Goal: Task Accomplishment & Management: Use online tool/utility

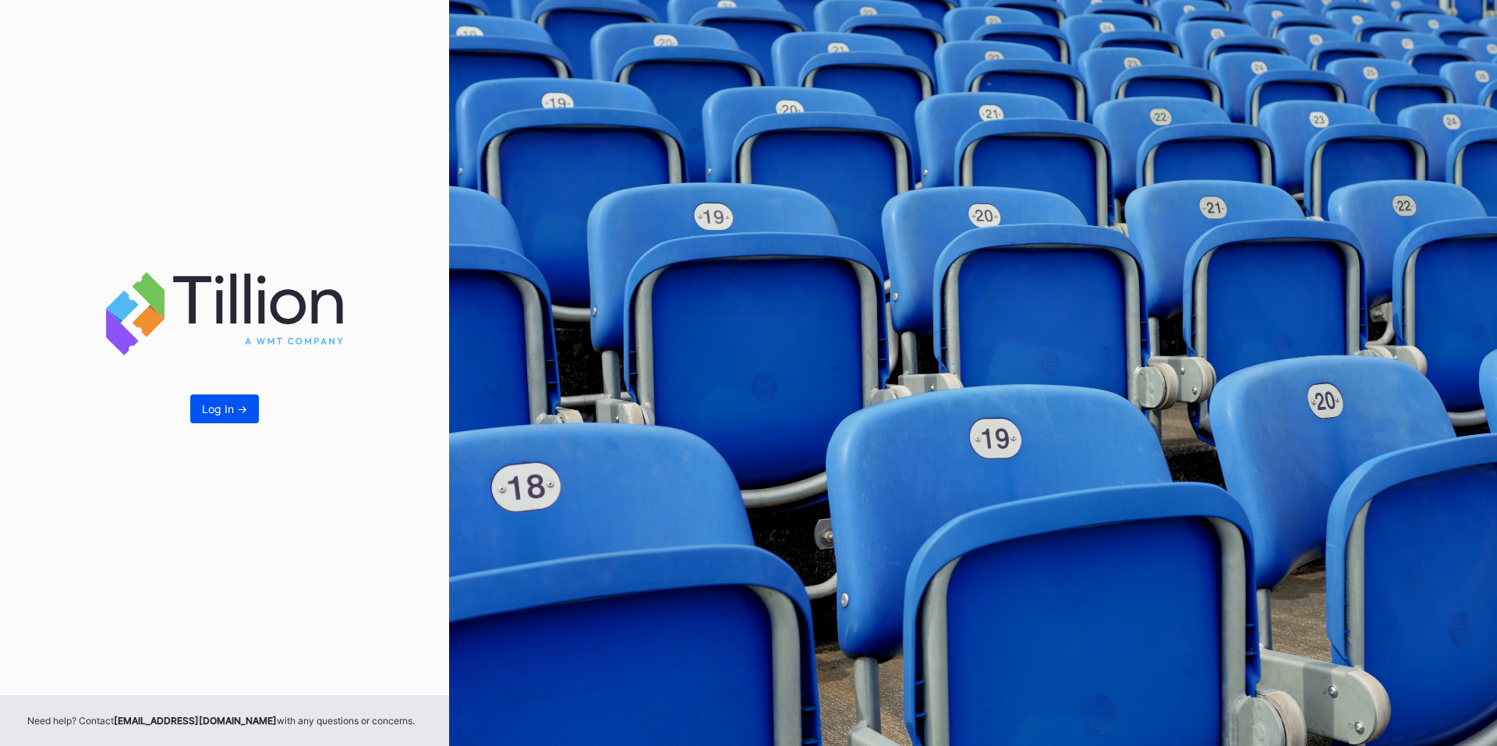
click at [236, 409] on div "Log In ->" at bounding box center [224, 408] width 45 height 13
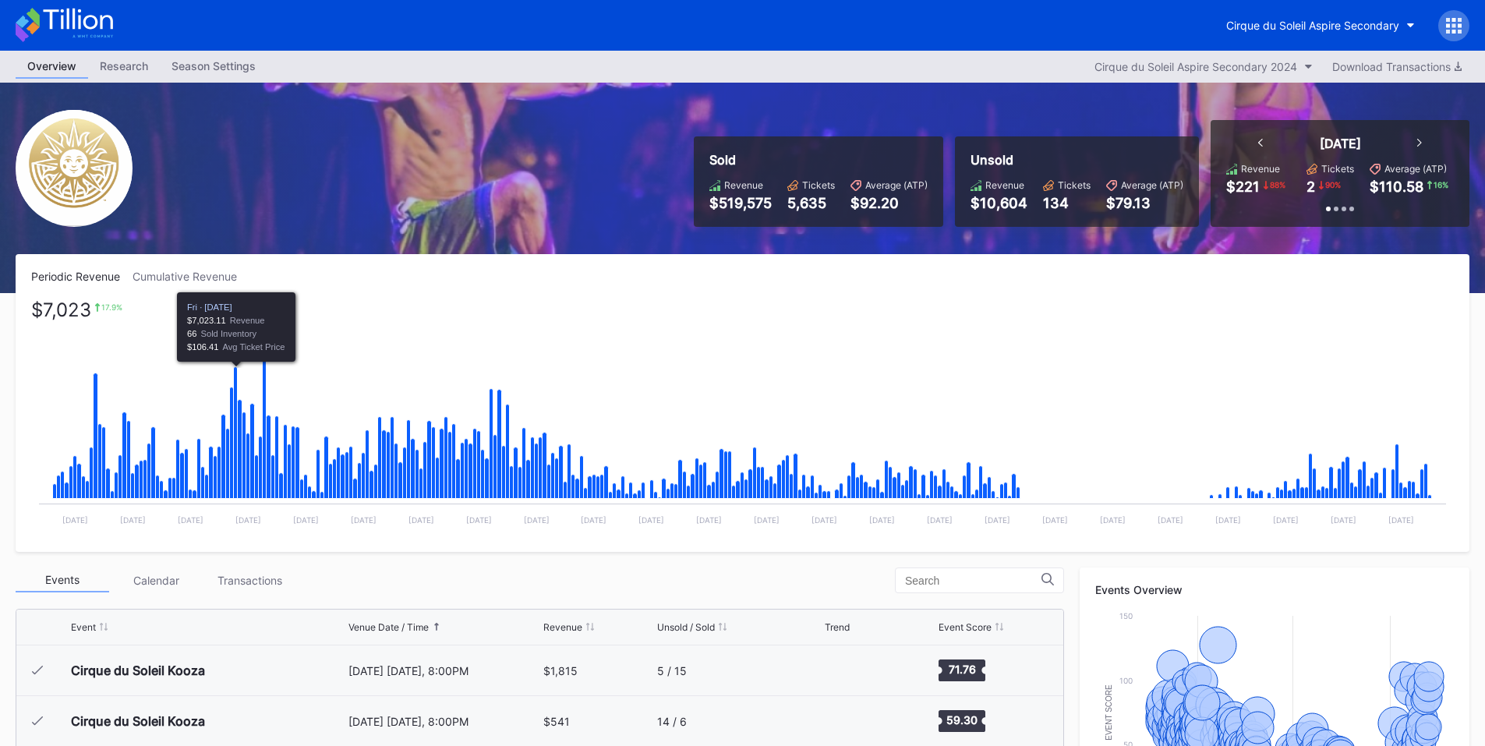
scroll to position [16871, 0]
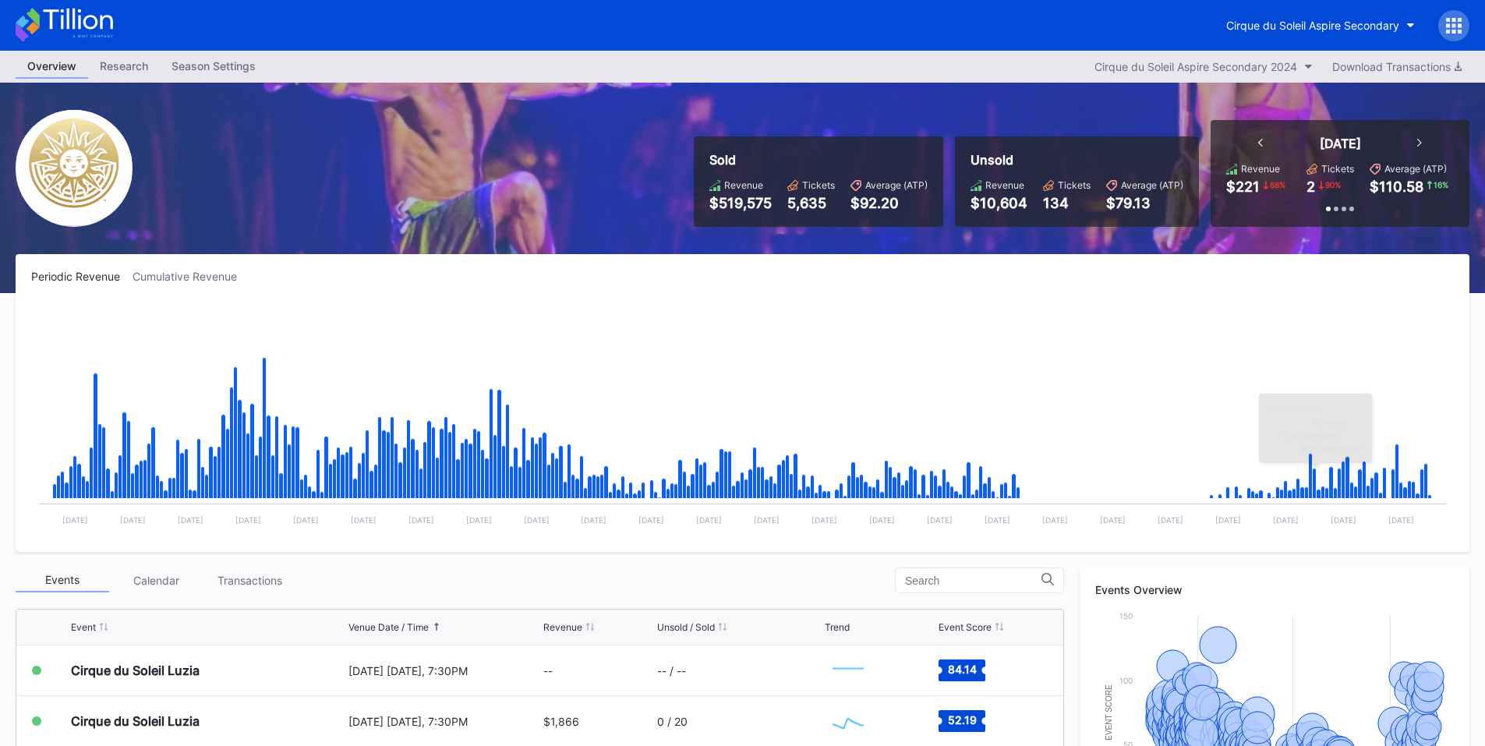
click at [1454, 12] on div at bounding box center [1453, 25] width 31 height 31
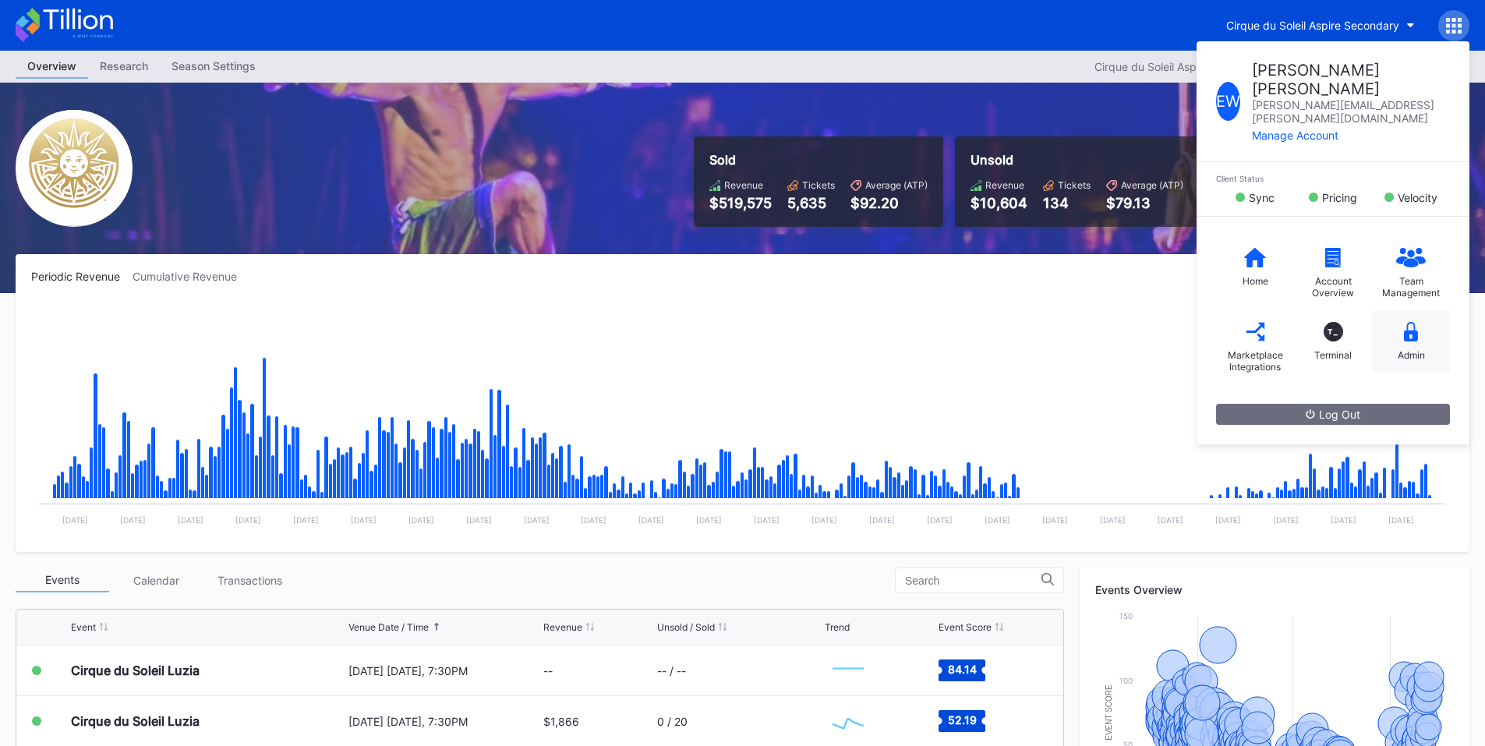
click at [1417, 322] on icon at bounding box center [1411, 331] width 14 height 19
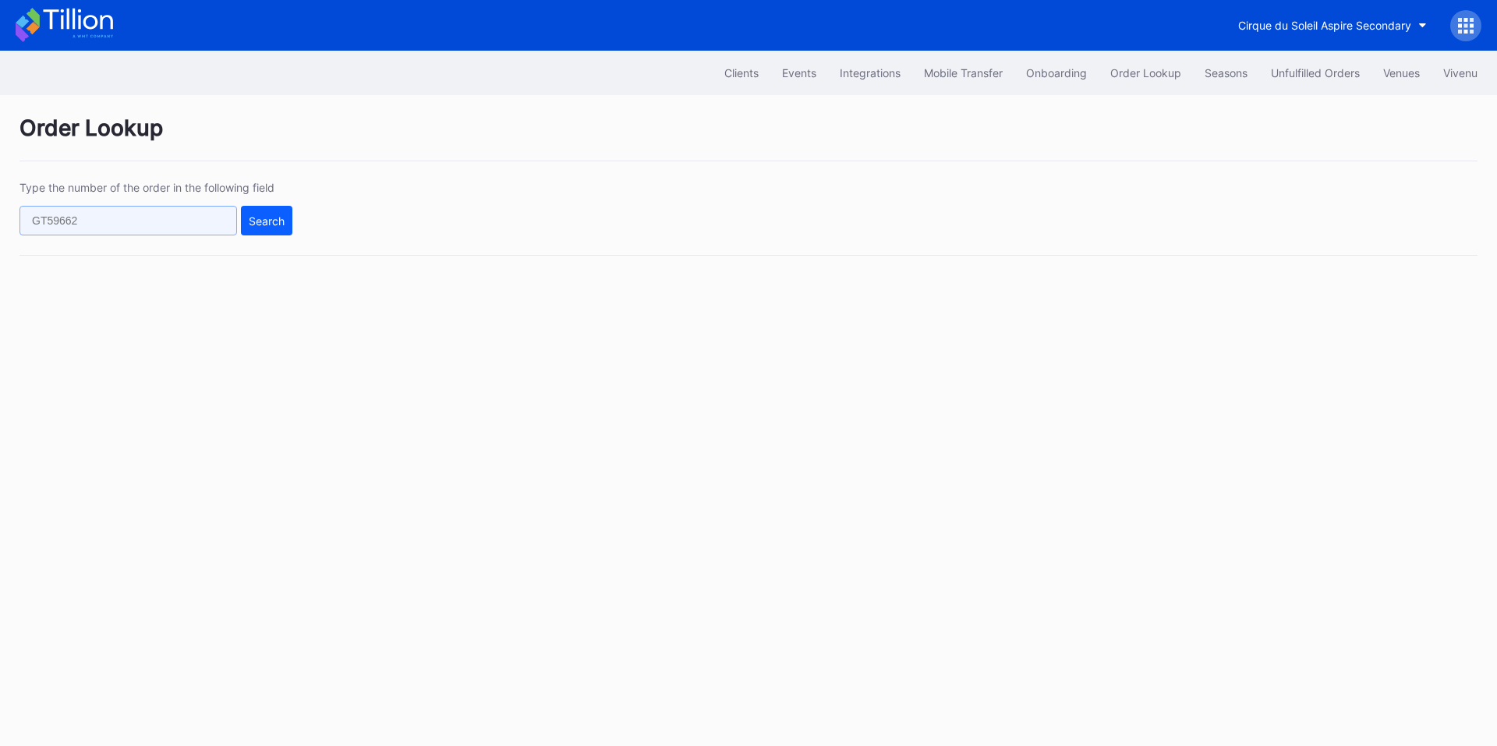
click at [174, 217] on input "text" at bounding box center [127, 221] width 217 height 30
paste input "75997113"
click at [276, 219] on div "Search" at bounding box center [267, 220] width 36 height 13
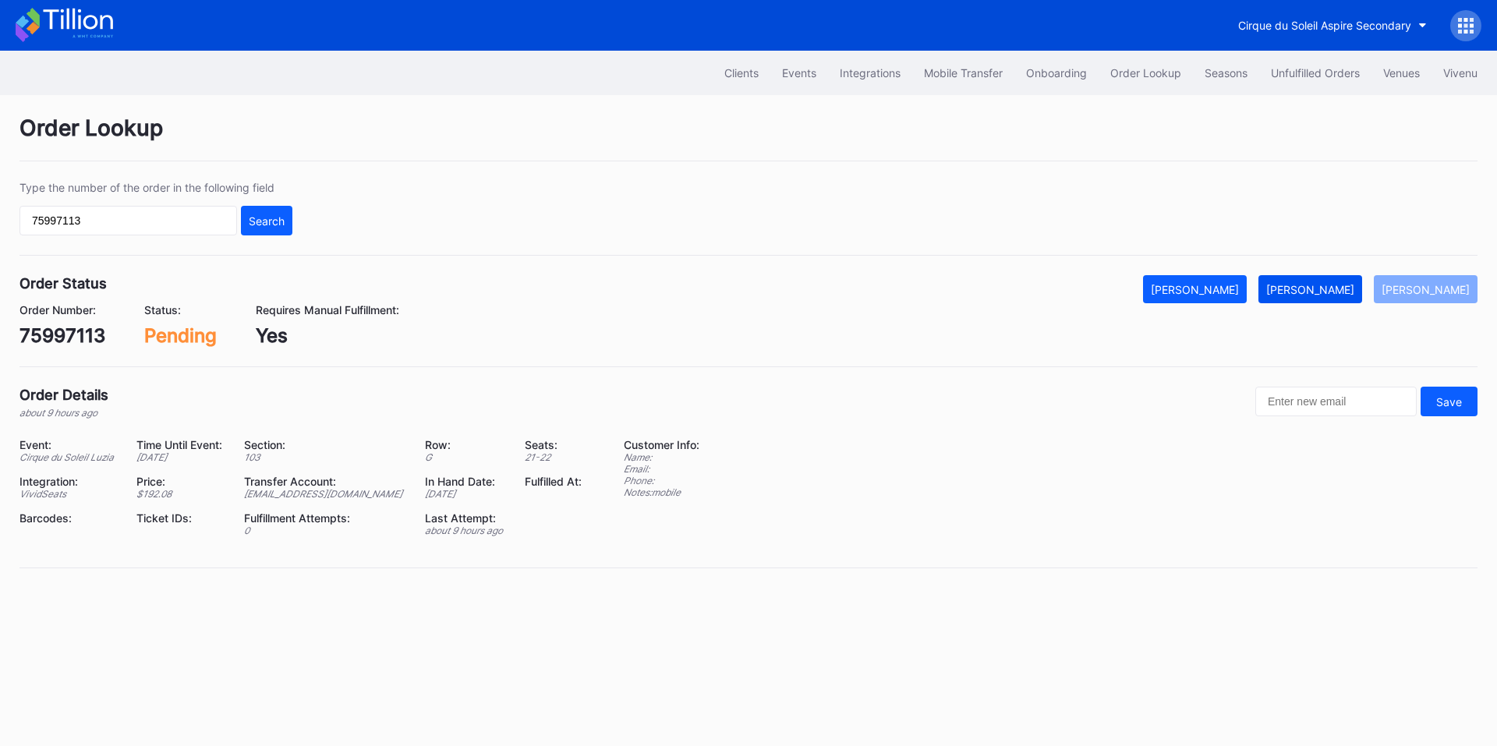
click at [1348, 293] on div "Mark Fulfilled" at bounding box center [1310, 289] width 88 height 13
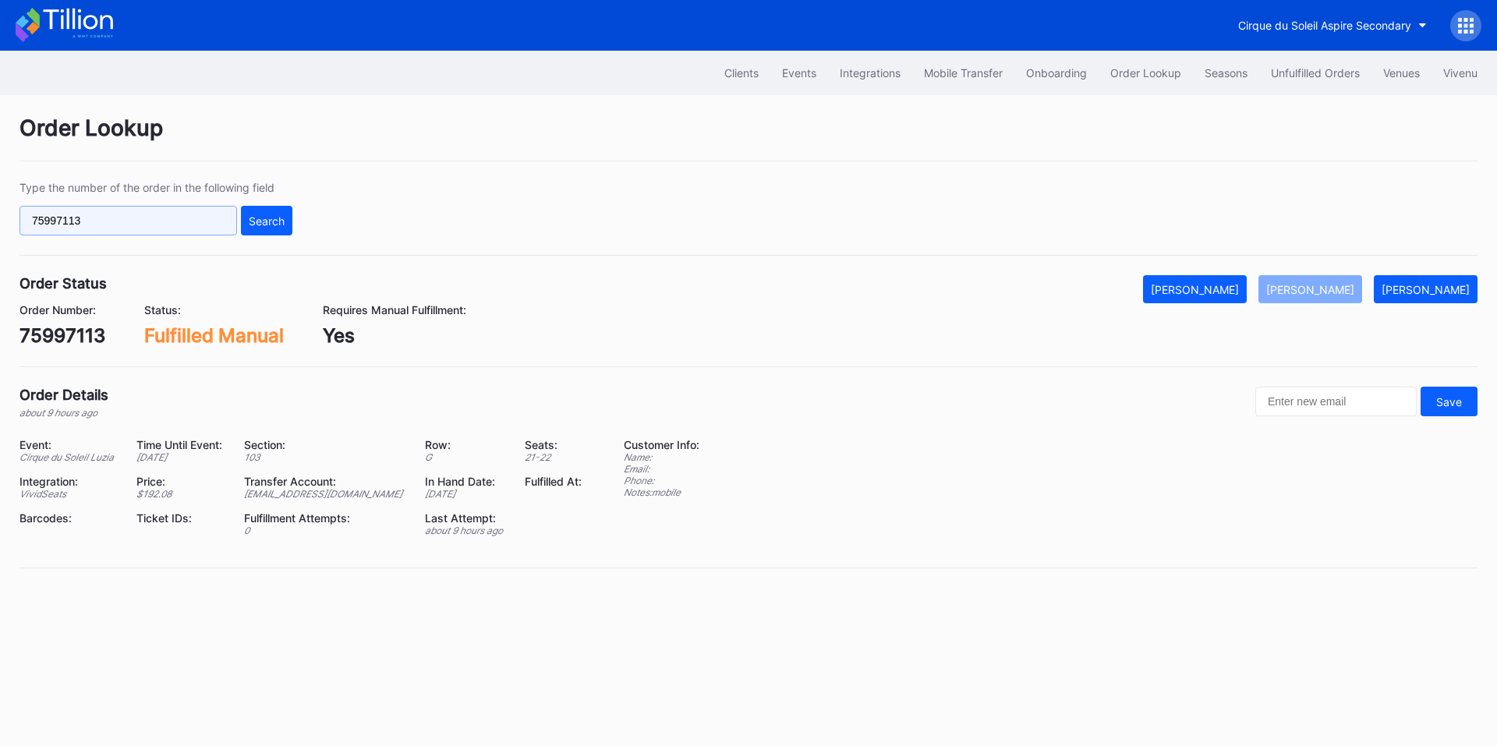
click at [125, 214] on input "75997113" at bounding box center [127, 221] width 217 height 30
click at [118, 218] on input "75997113" at bounding box center [127, 221] width 217 height 30
click at [153, 221] on input "75997113" at bounding box center [127, 221] width 217 height 30
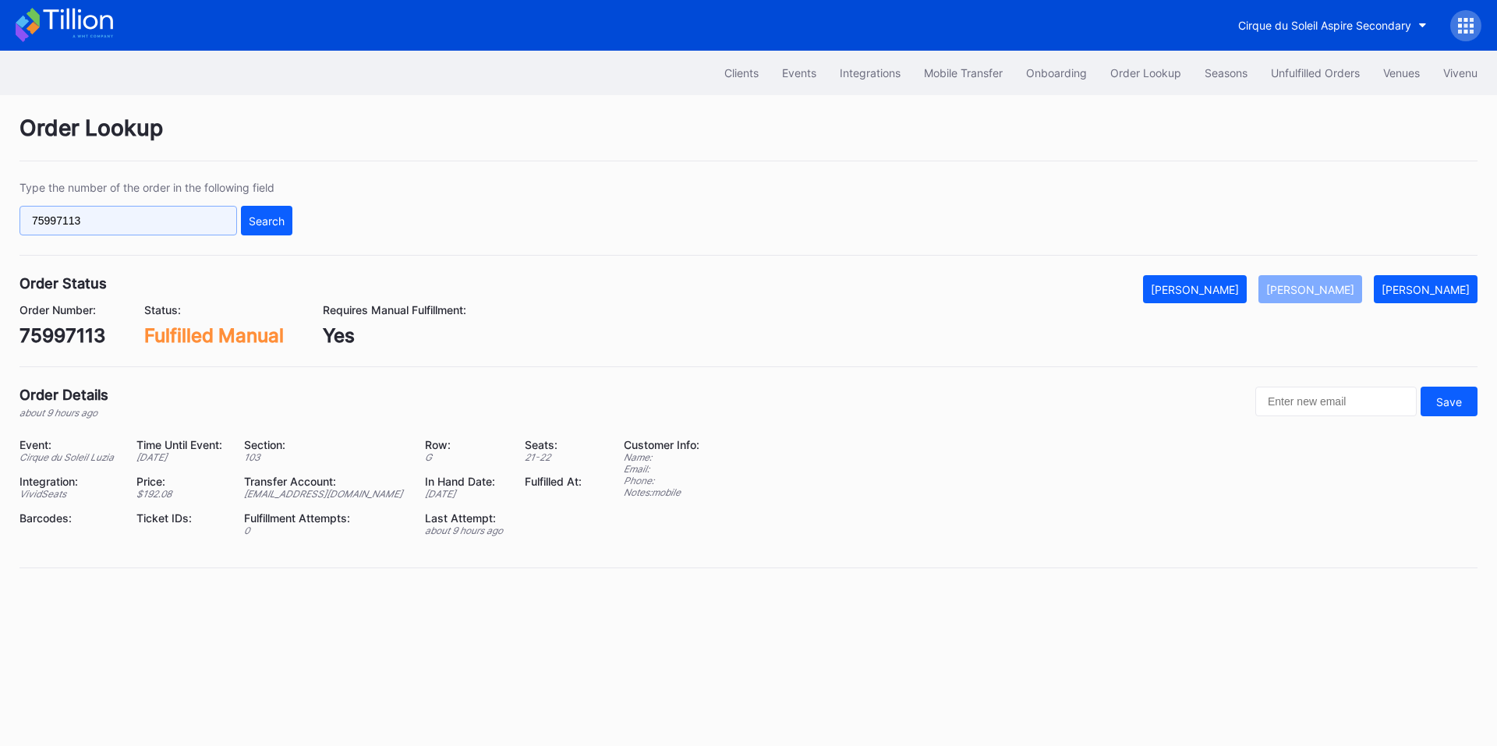
click at [153, 221] on input "75997113" at bounding box center [127, 221] width 217 height 30
paste input "50950757"
click at [274, 214] on div "Search" at bounding box center [267, 220] width 36 height 13
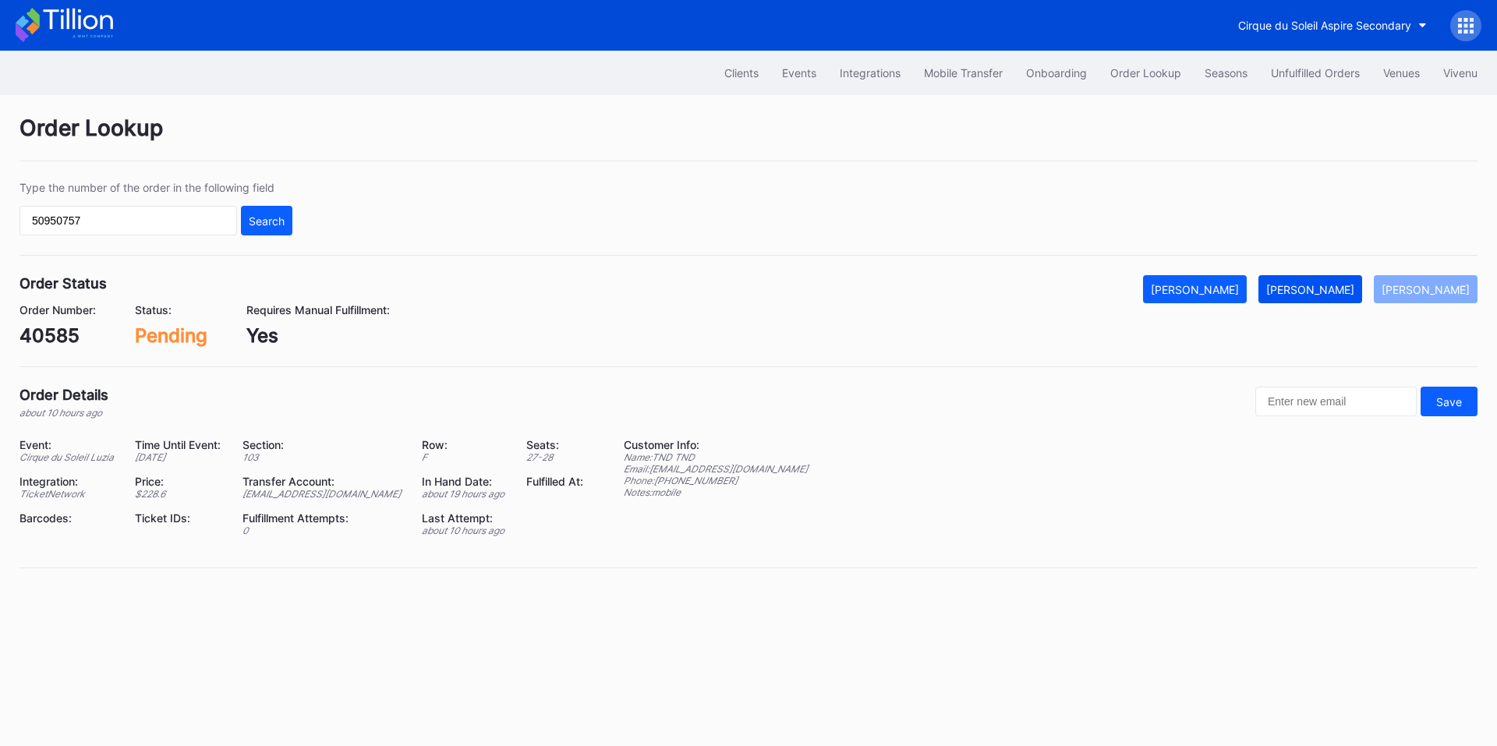
click at [1327, 295] on div "Mark Fulfilled" at bounding box center [1310, 289] width 88 height 13
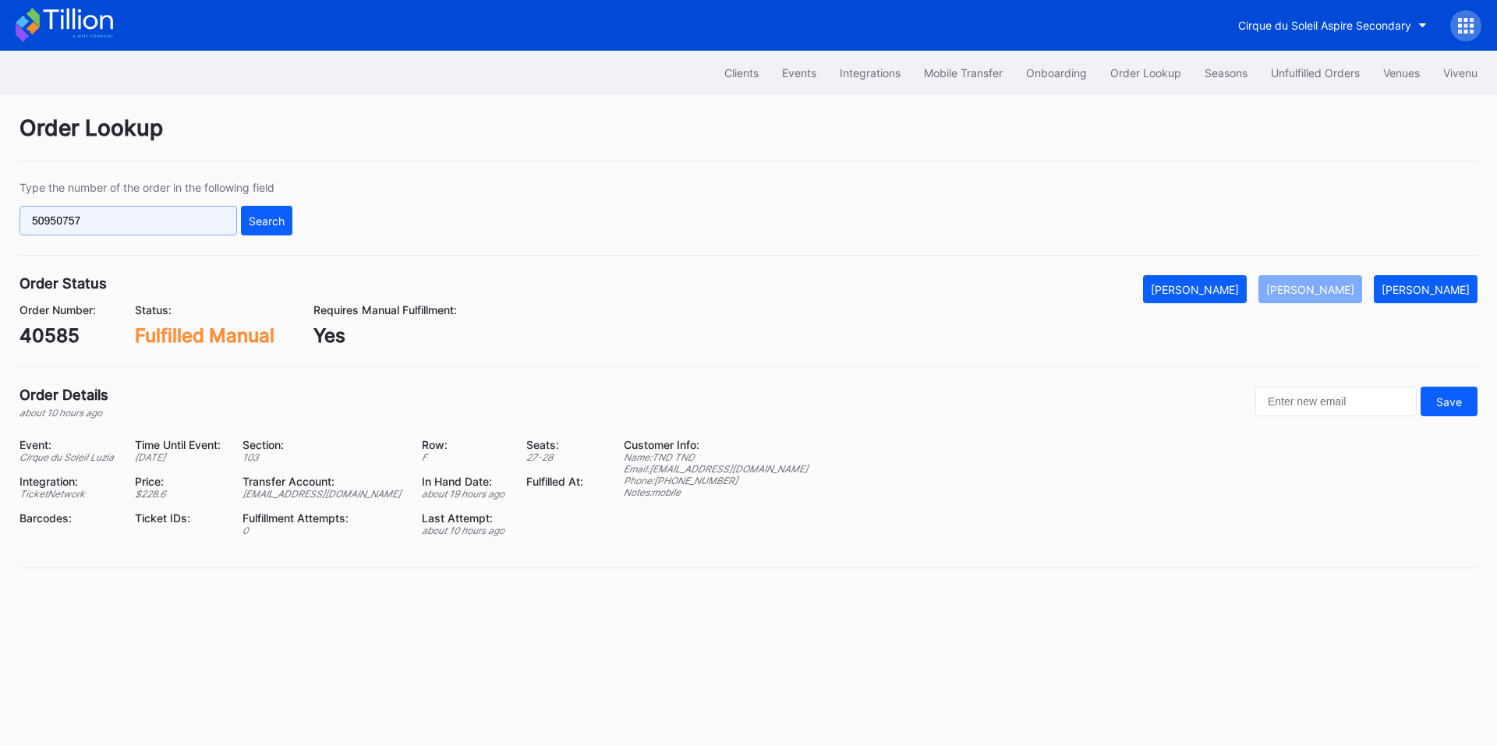
click at [183, 215] on input "50950757" at bounding box center [127, 221] width 217 height 30
paste input "1191"
click at [275, 221] on div "Search" at bounding box center [267, 220] width 36 height 13
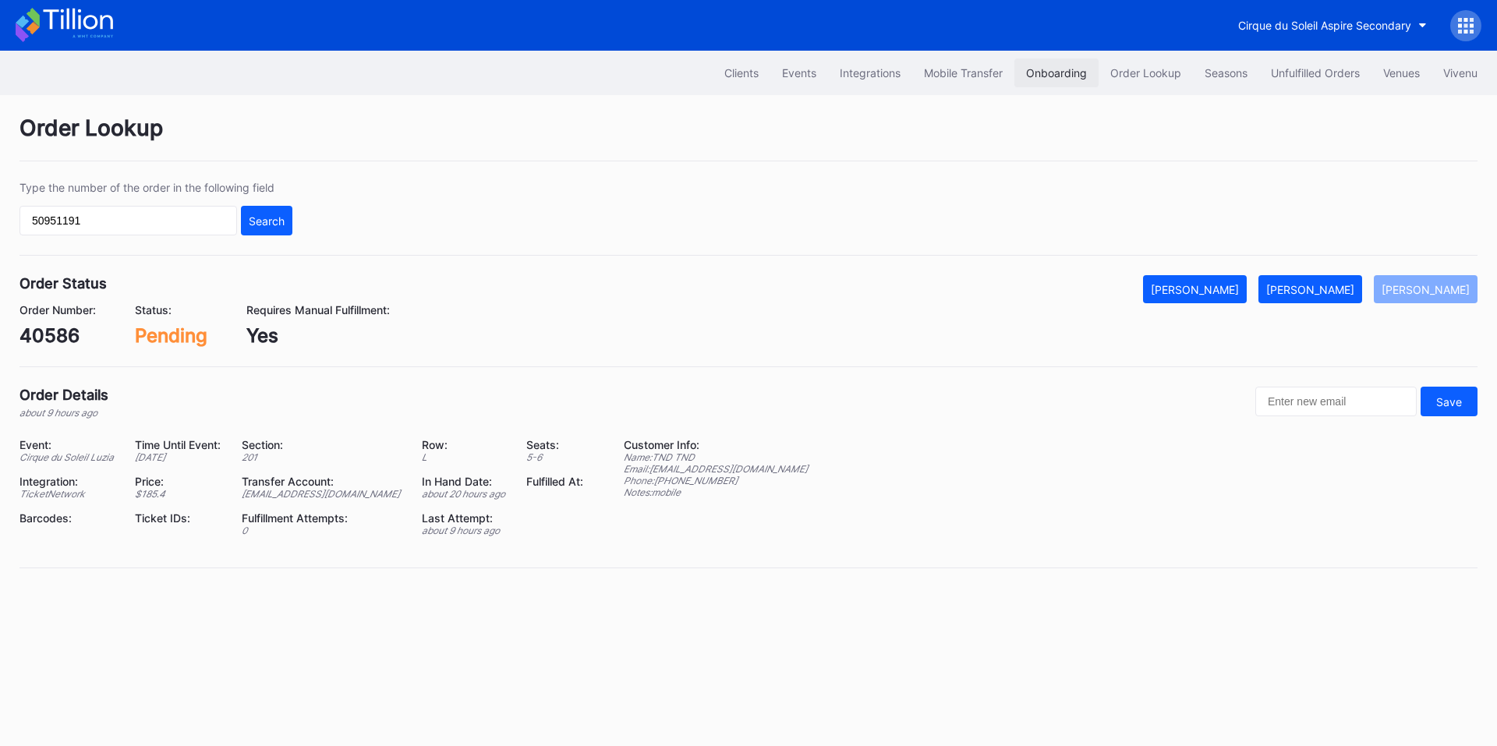
drag, startPoint x: 1334, startPoint y: 290, endPoint x: 1080, endPoint y: 59, distance: 343.2
click at [1334, 290] on div "Mark Fulfilled" at bounding box center [1310, 289] width 88 height 13
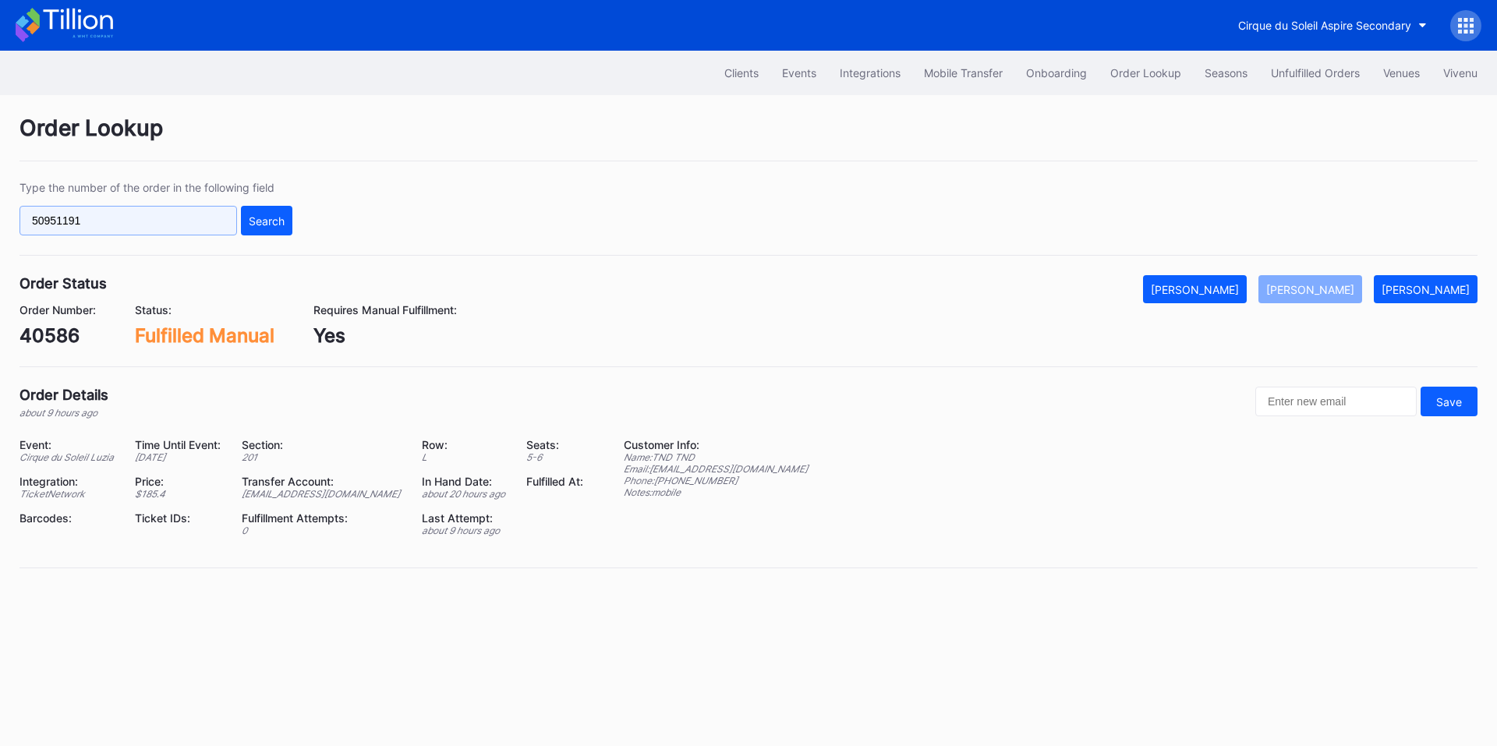
click at [163, 225] on input "50951191" at bounding box center [127, 221] width 217 height 30
paste input "61x8cn5n8ny"
click at [256, 213] on button "Search" at bounding box center [266, 221] width 51 height 30
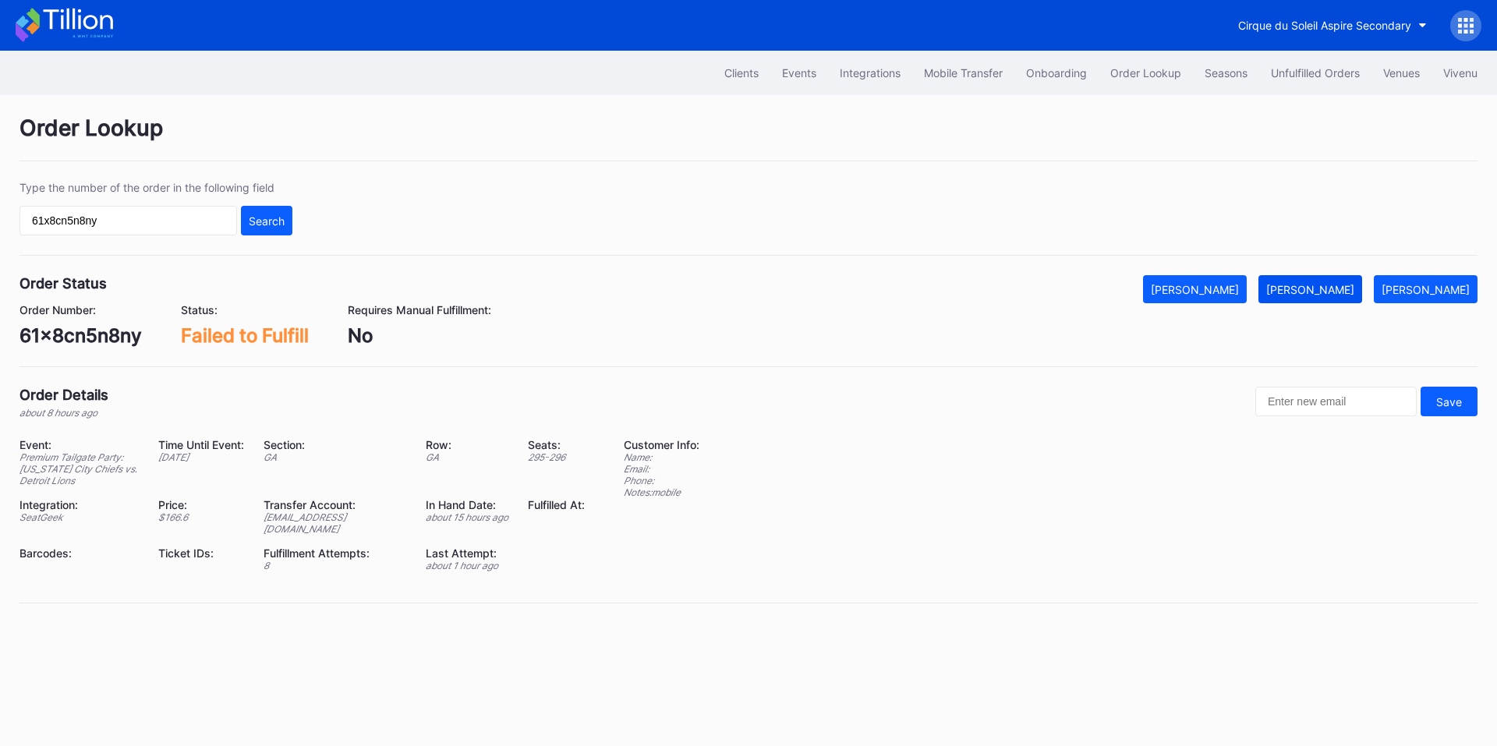
click at [1350, 299] on button "Mark Fulfilled" at bounding box center [1310, 289] width 104 height 28
click at [116, 223] on input "61x8cn5n8ny" at bounding box center [127, 221] width 217 height 30
paste input "75997113"
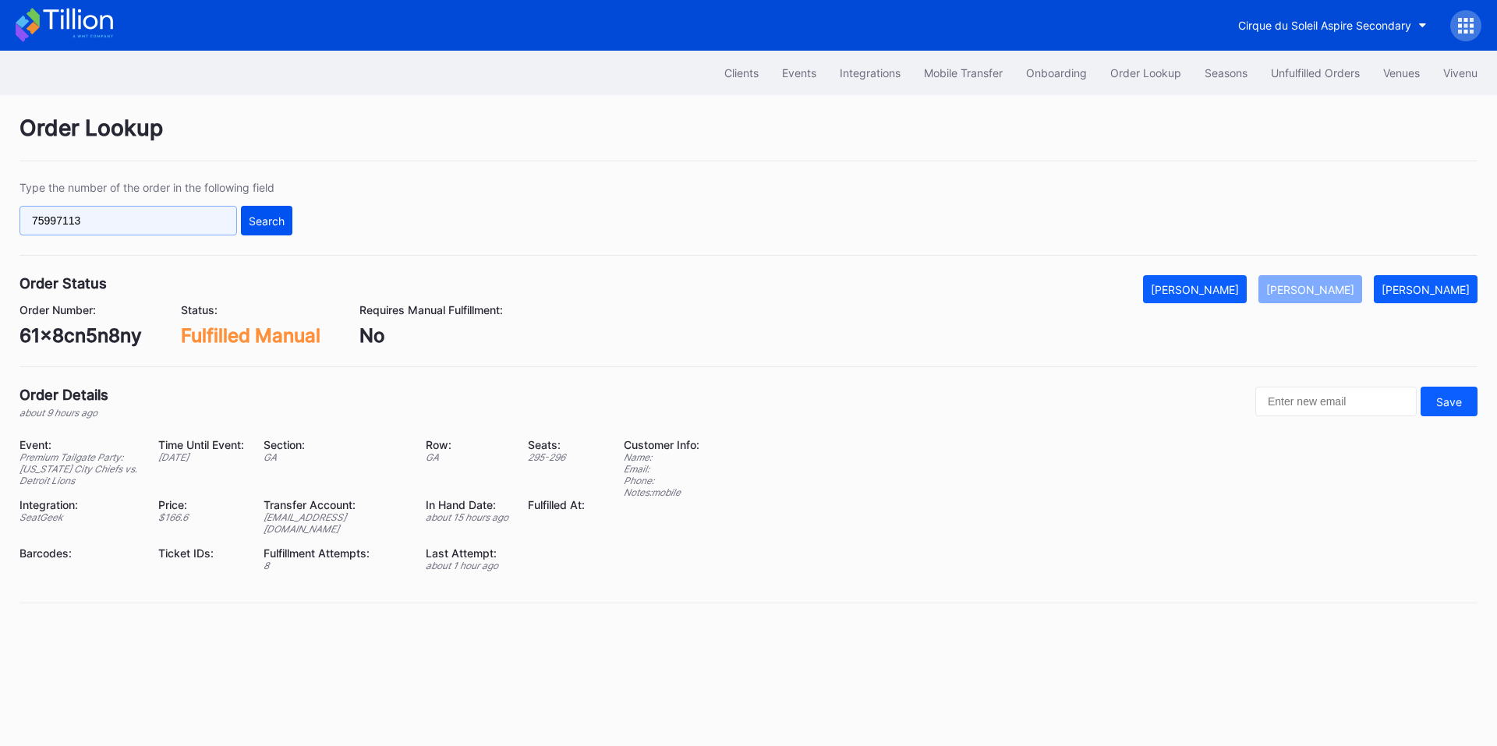
type input "75997113"
click at [252, 221] on div "Search" at bounding box center [267, 220] width 36 height 13
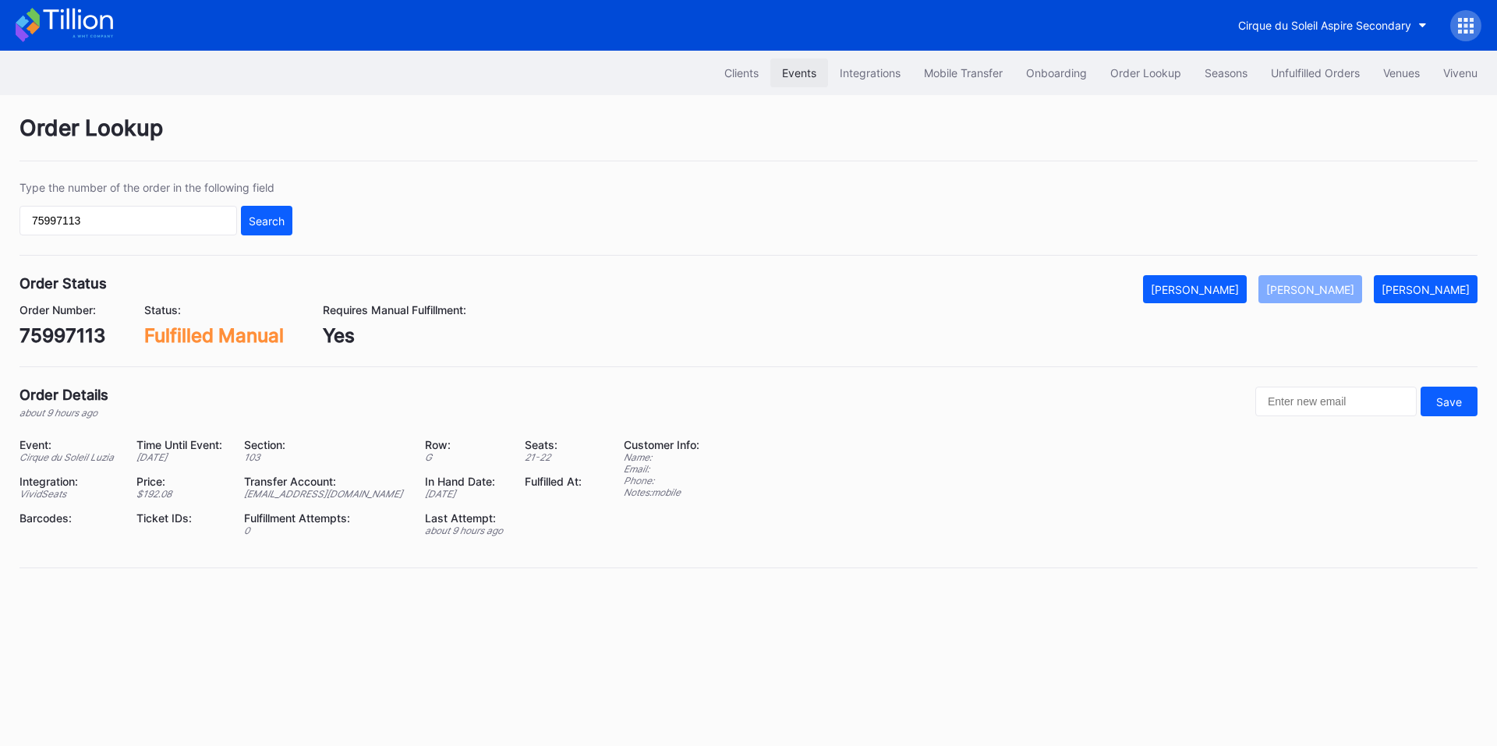
click at [793, 72] on div "Events" at bounding box center [799, 72] width 34 height 13
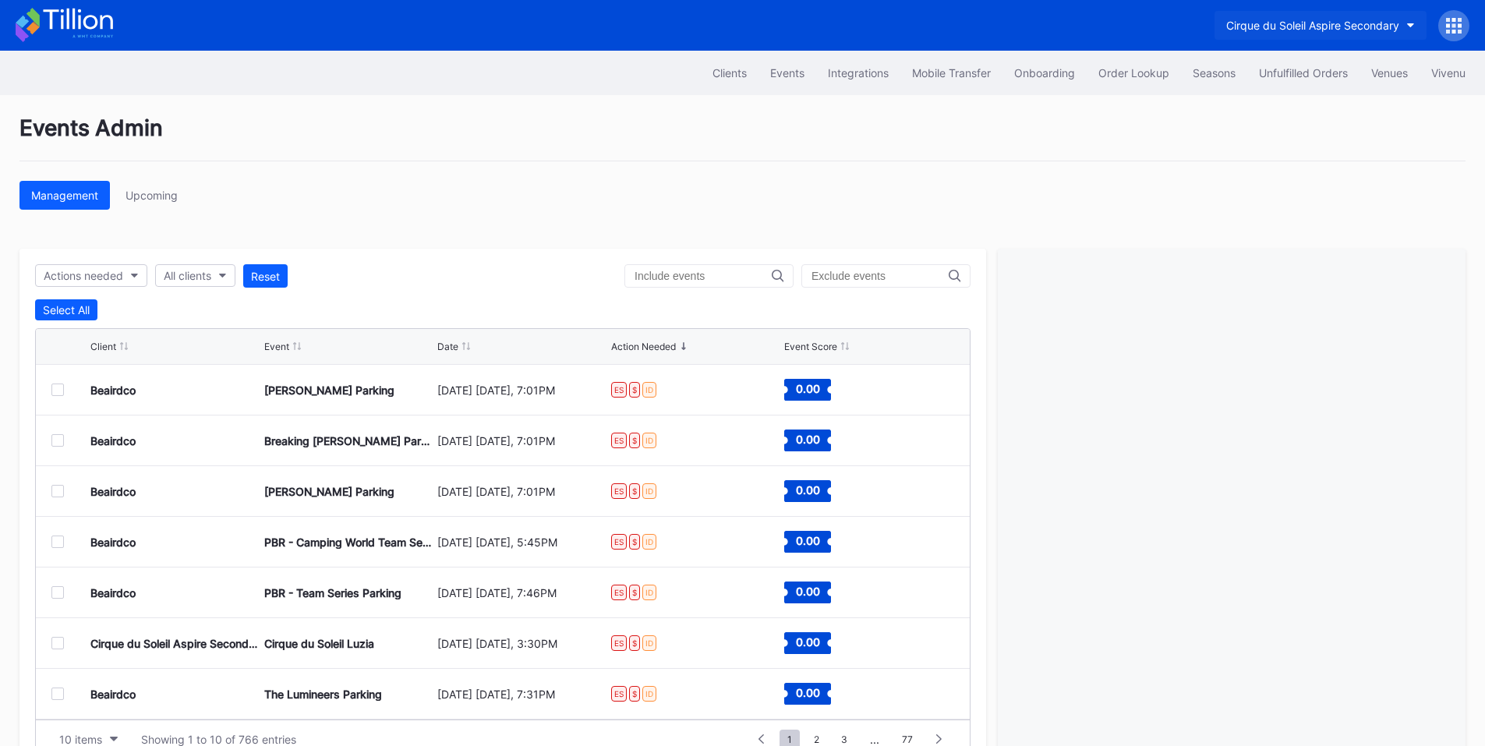
click at [1352, 23] on div "Cirque du Soleil Aspire Secondary" at bounding box center [1312, 25] width 173 height 13
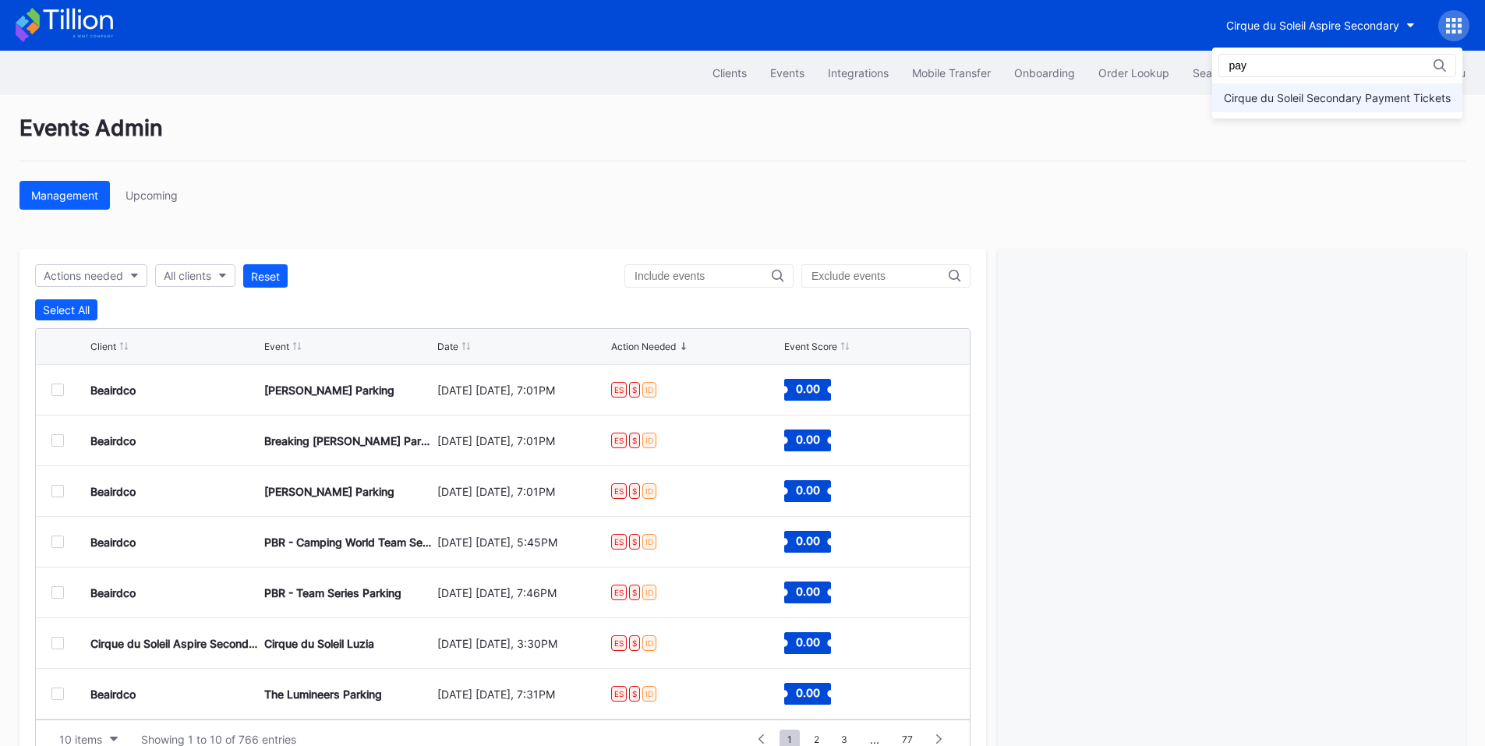
type input "pay"
click at [1309, 98] on div "Cirque du Soleil Secondary Payment Tickets" at bounding box center [1337, 97] width 227 height 13
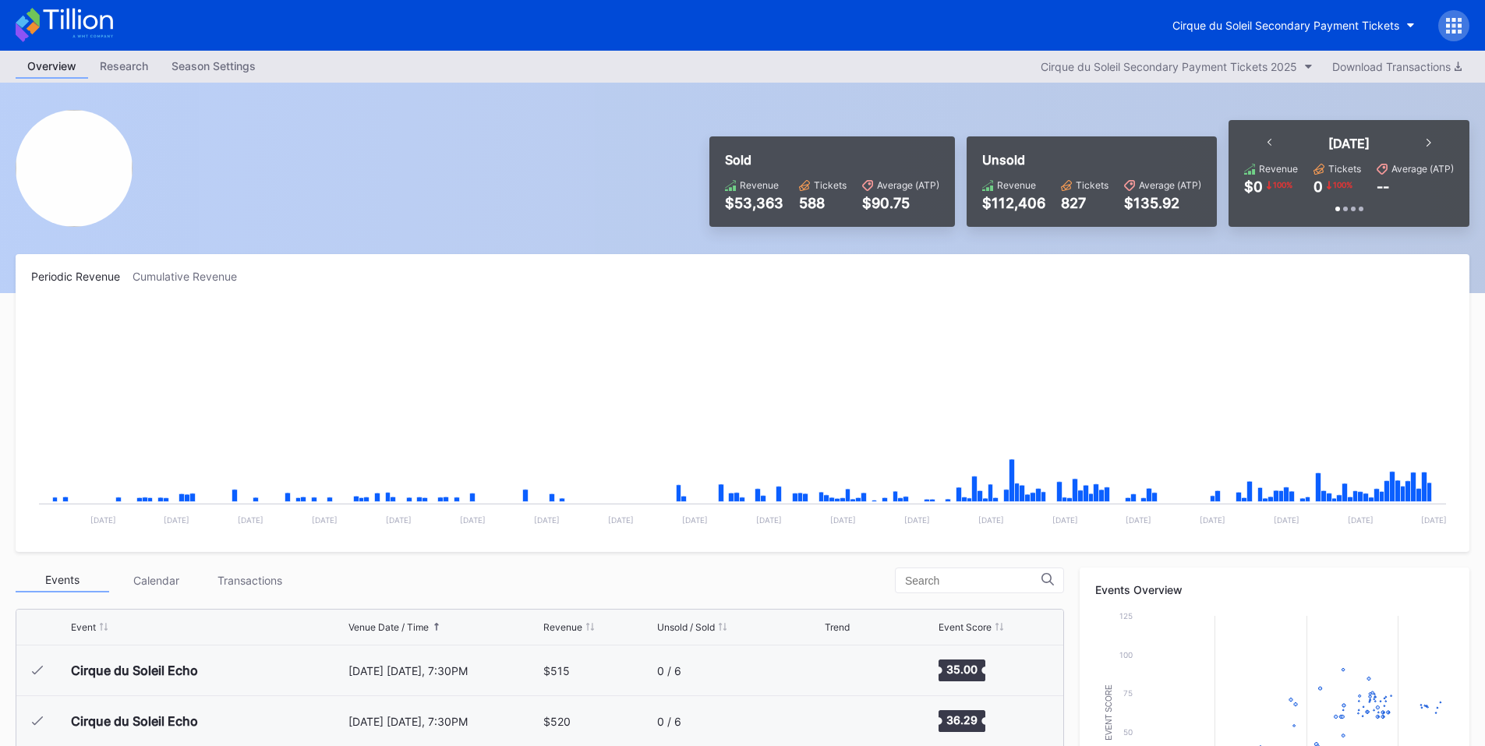
scroll to position [3698, 0]
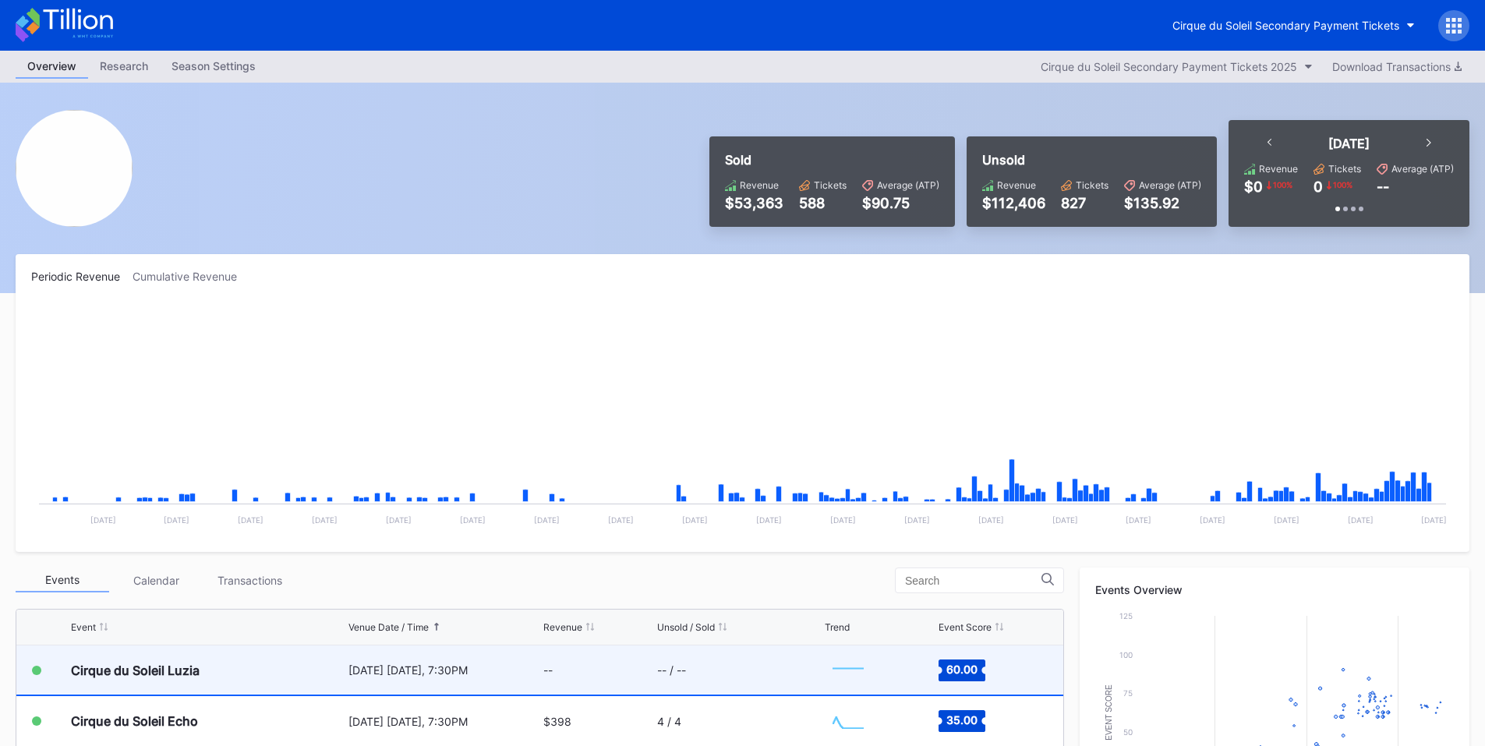
click at [592, 666] on div "--" at bounding box center [597, 669] width 109 height 49
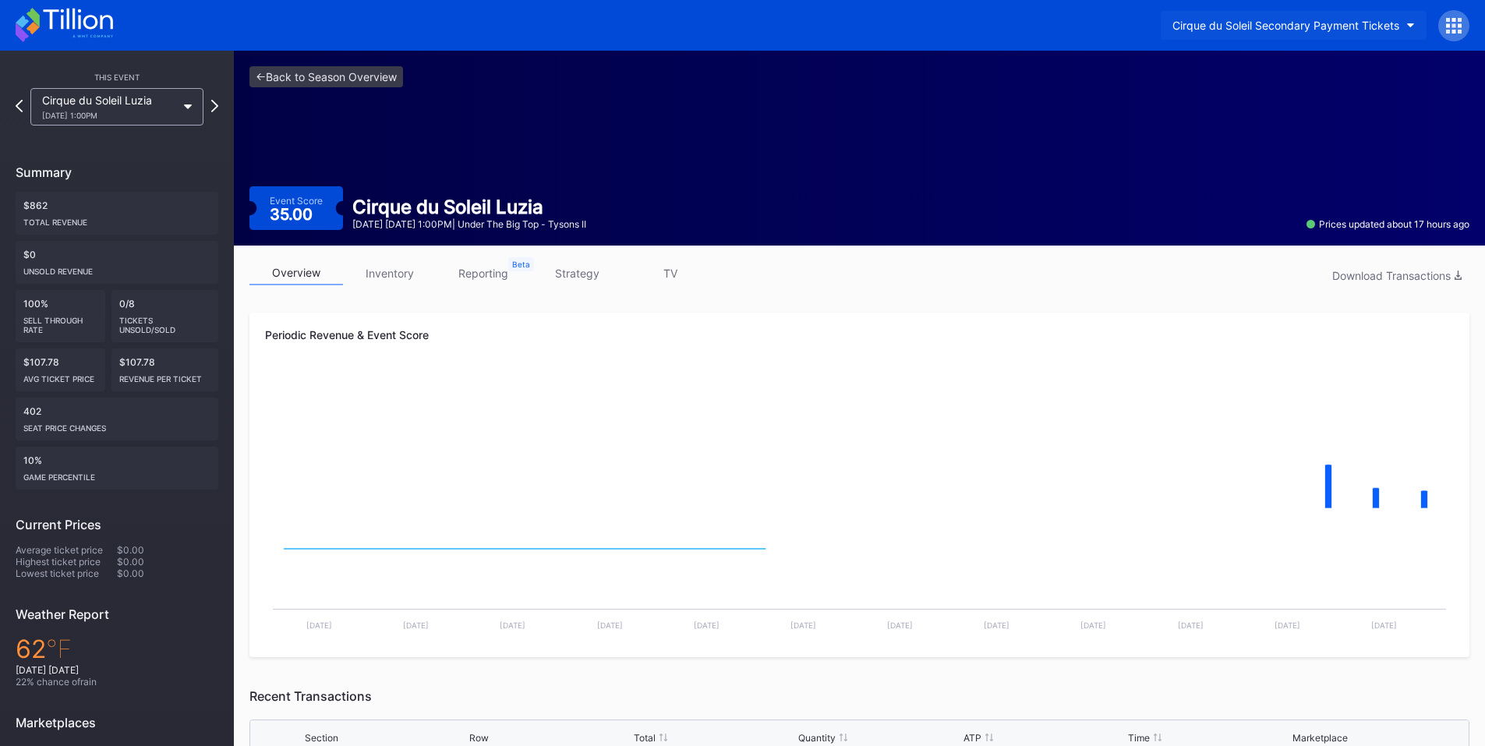
click at [1307, 17] on button "Cirque du Soleil Secondary Payment Tickets" at bounding box center [1294, 25] width 266 height 29
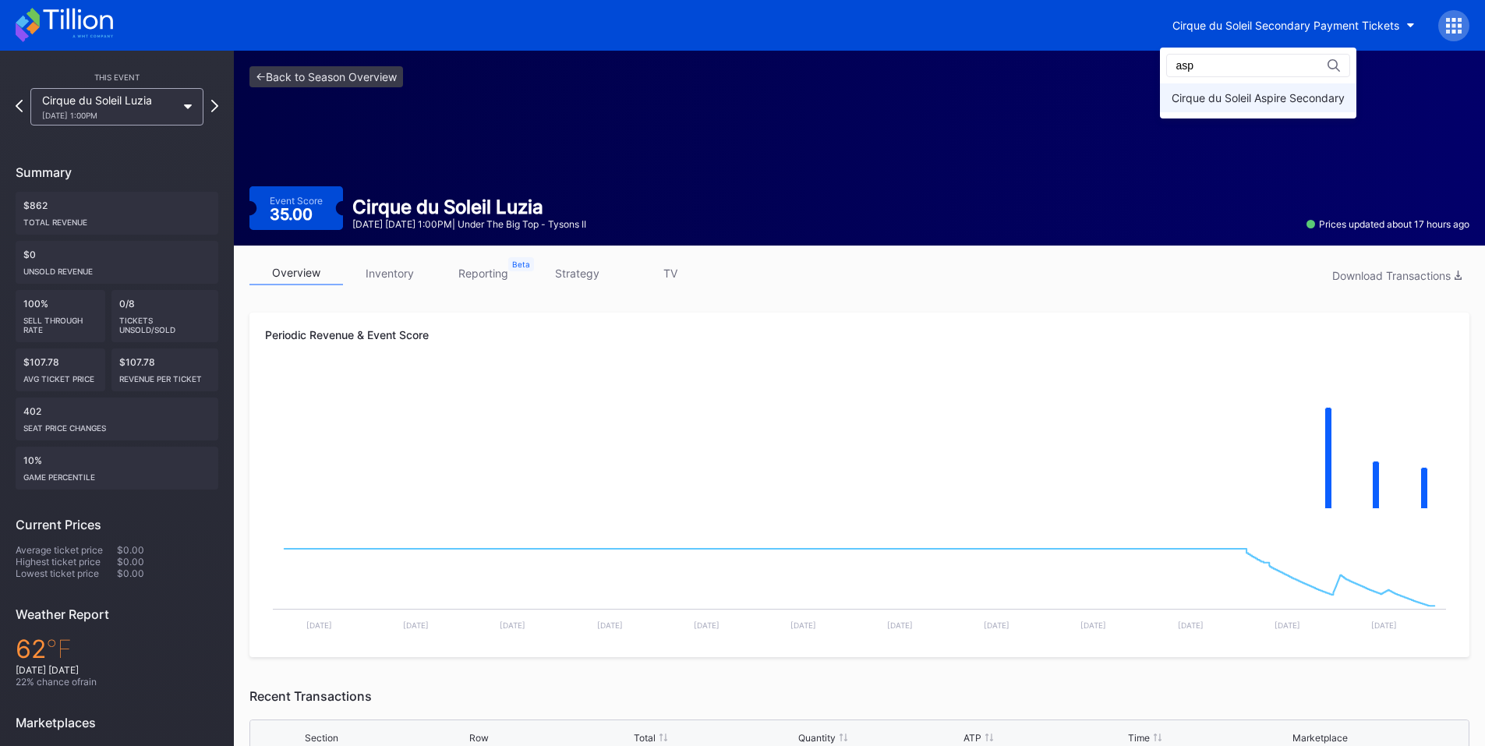
type input "asp"
click at [1263, 94] on div "Cirque du Soleil Aspire Secondary" at bounding box center [1257, 97] width 173 height 13
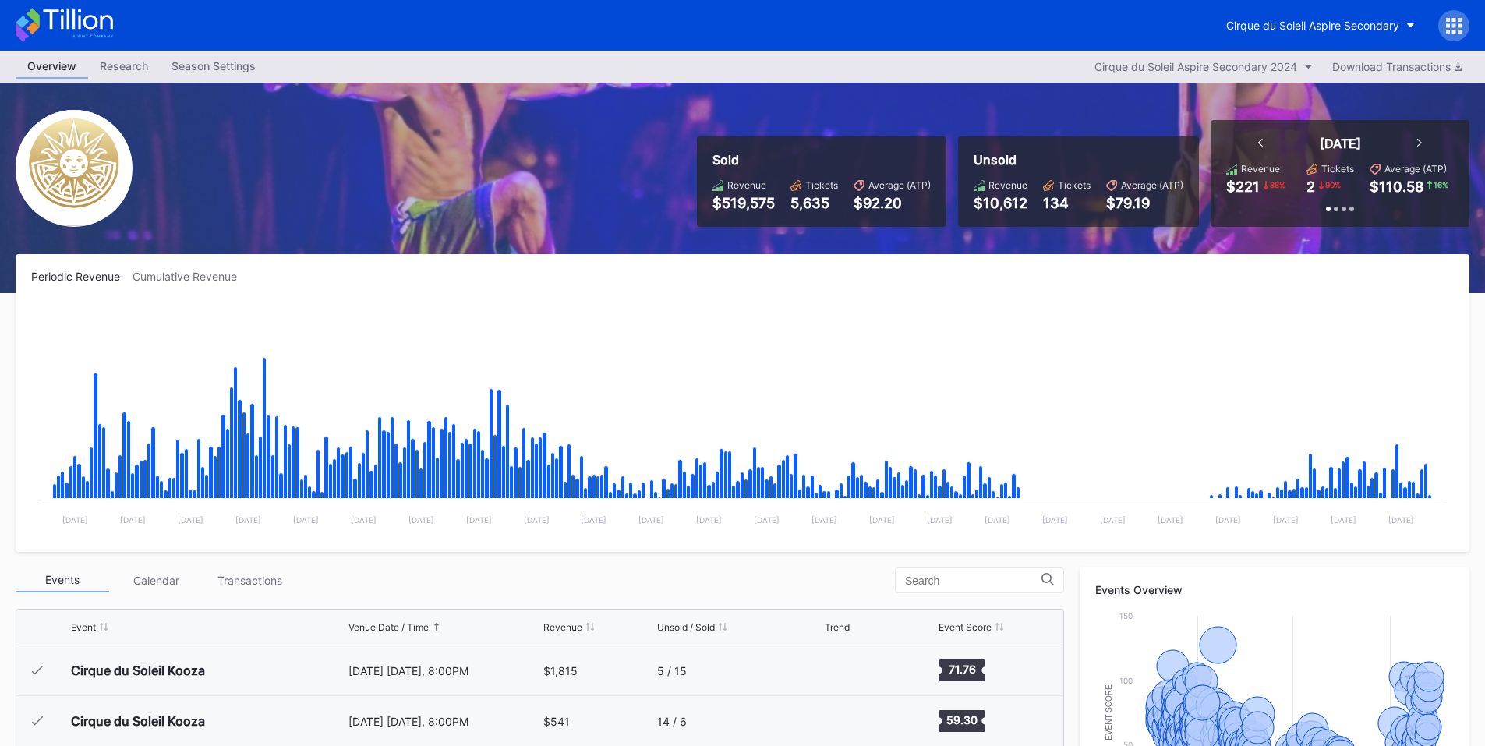
scroll to position [364, 0]
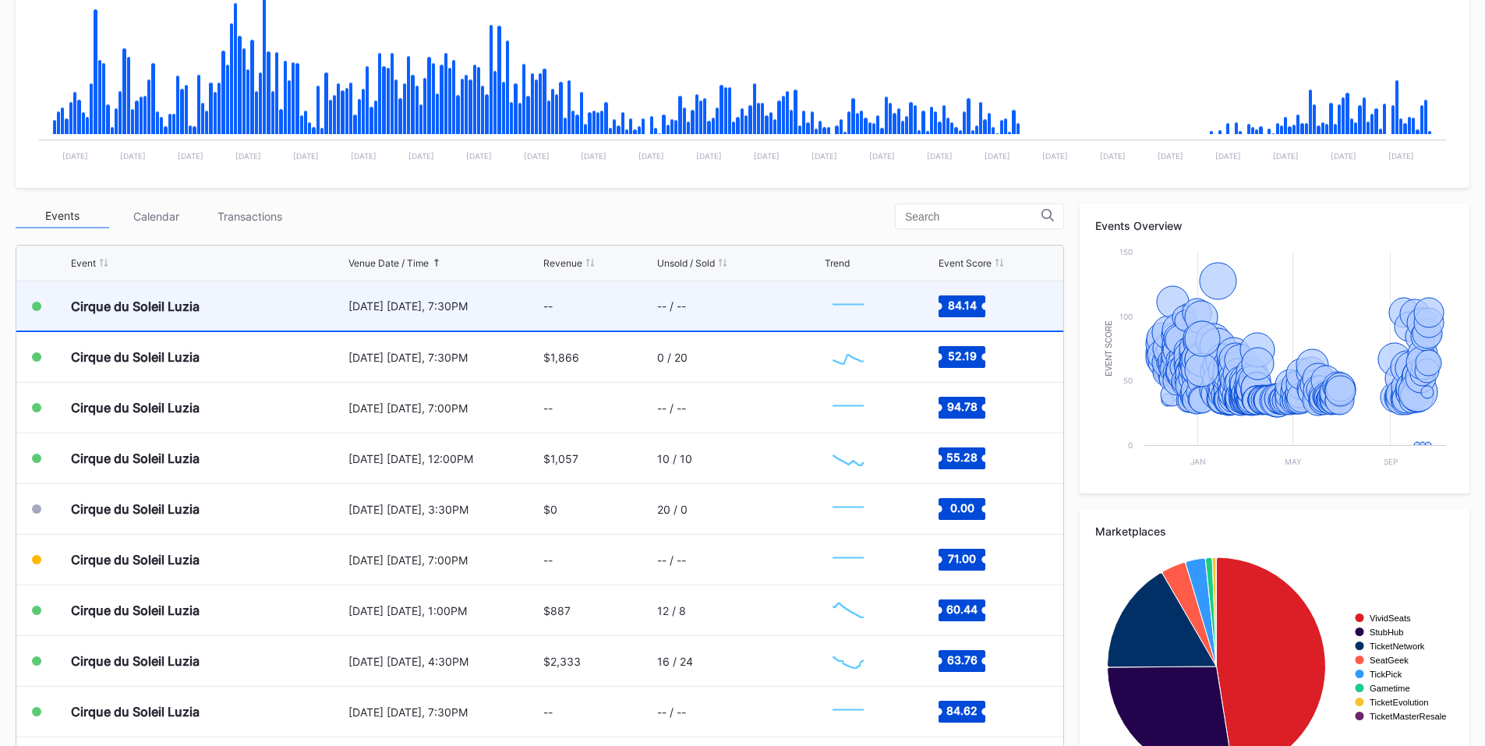
click at [488, 311] on div "[DATE] [DATE], 7:30PM" at bounding box center [444, 305] width 192 height 13
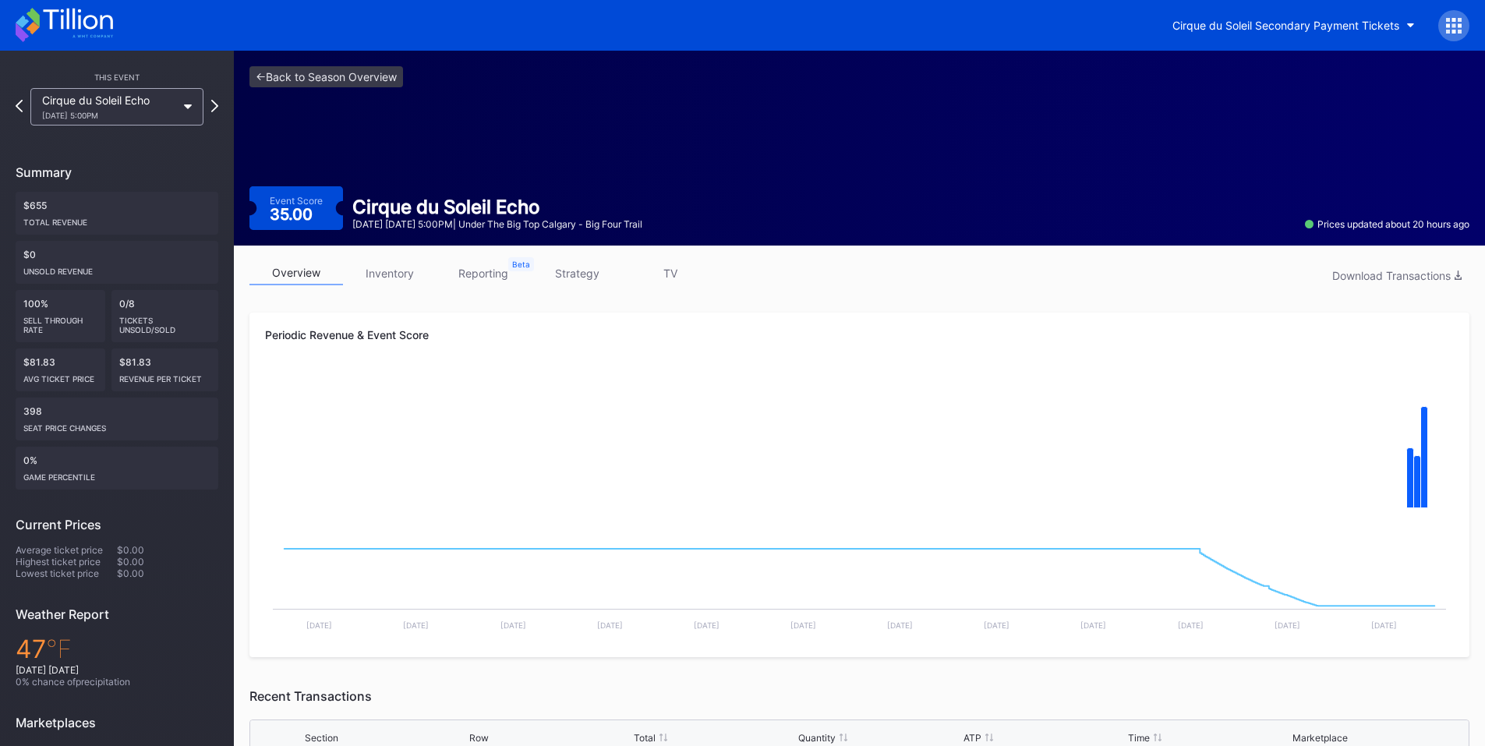
click at [1461, 14] on div at bounding box center [1453, 25] width 31 height 31
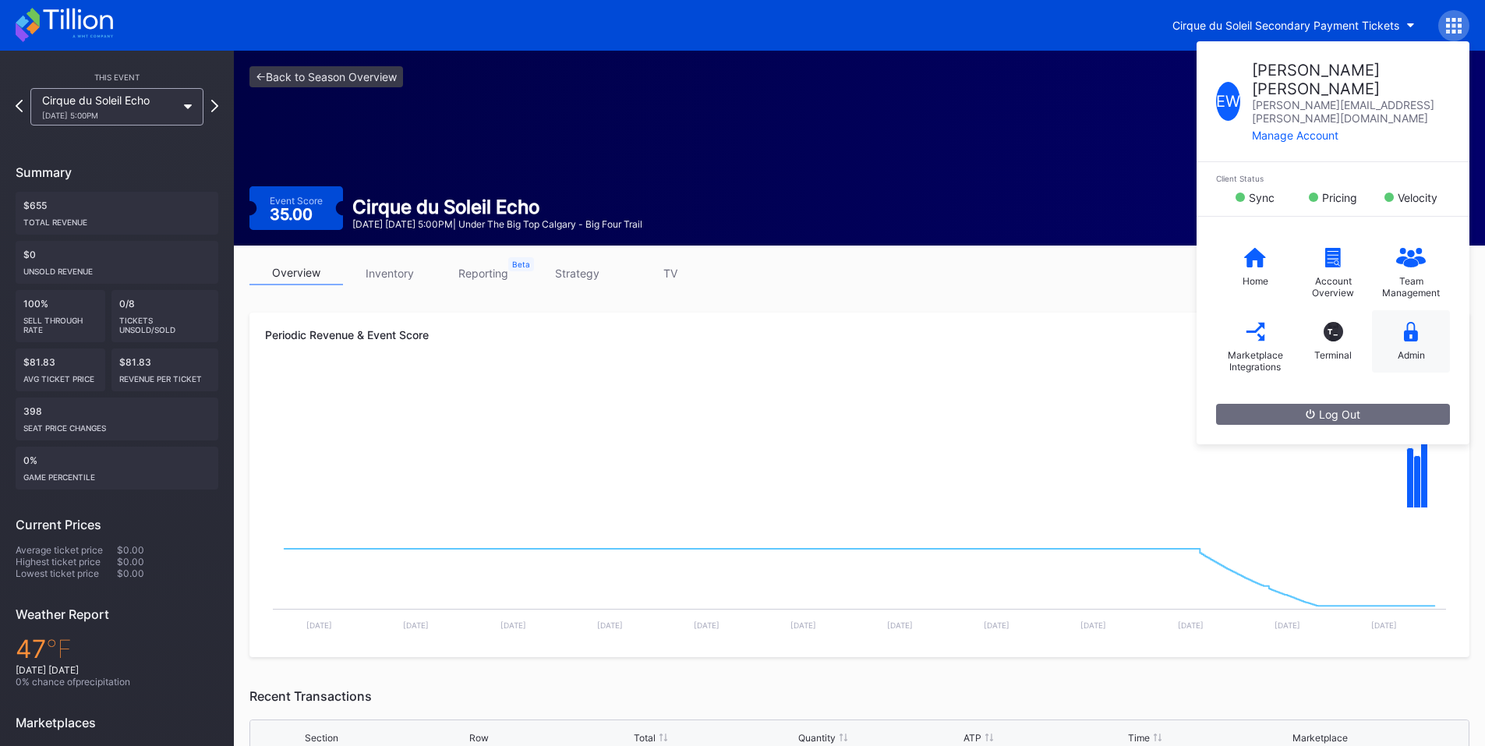
click at [1422, 310] on div "Admin" at bounding box center [1411, 341] width 78 height 62
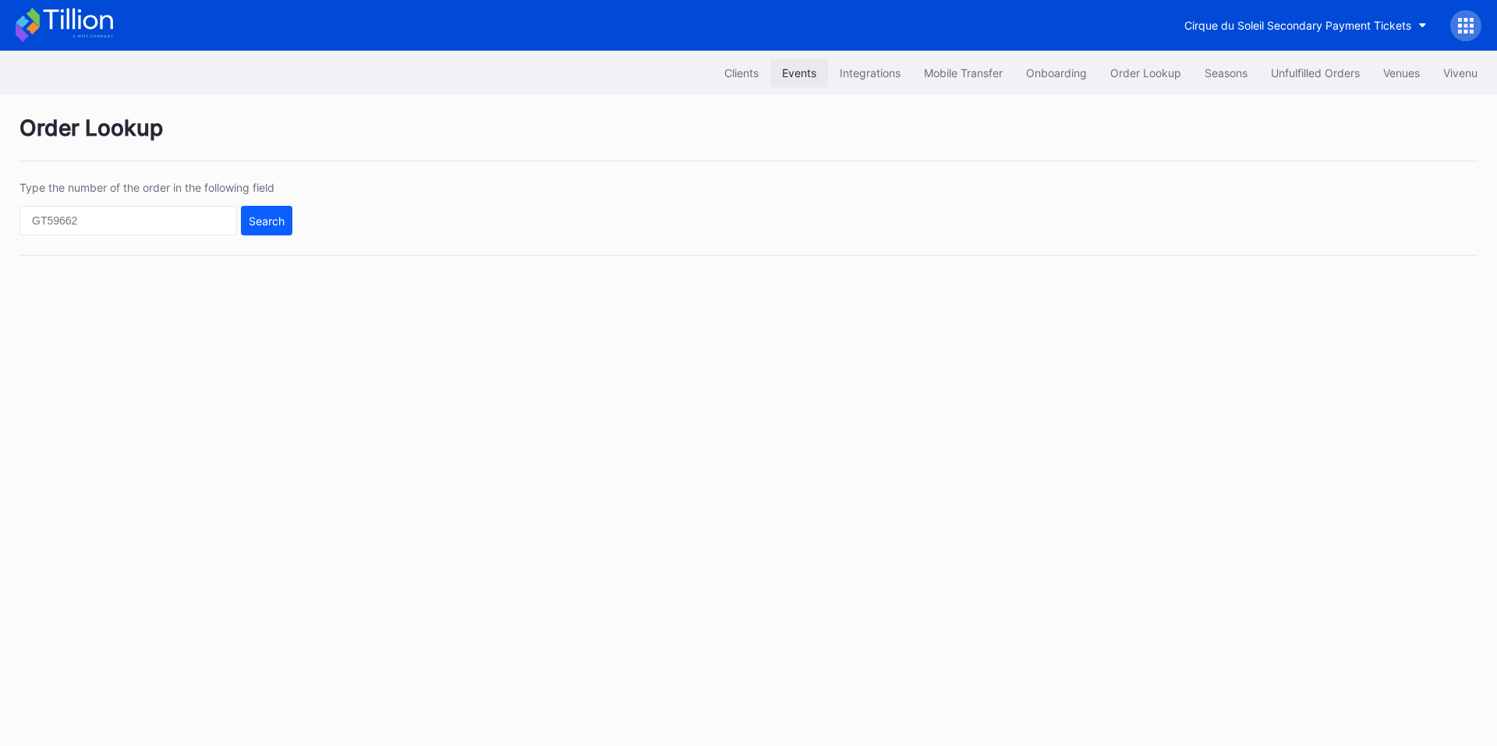
click at [792, 70] on div "Events" at bounding box center [799, 72] width 34 height 13
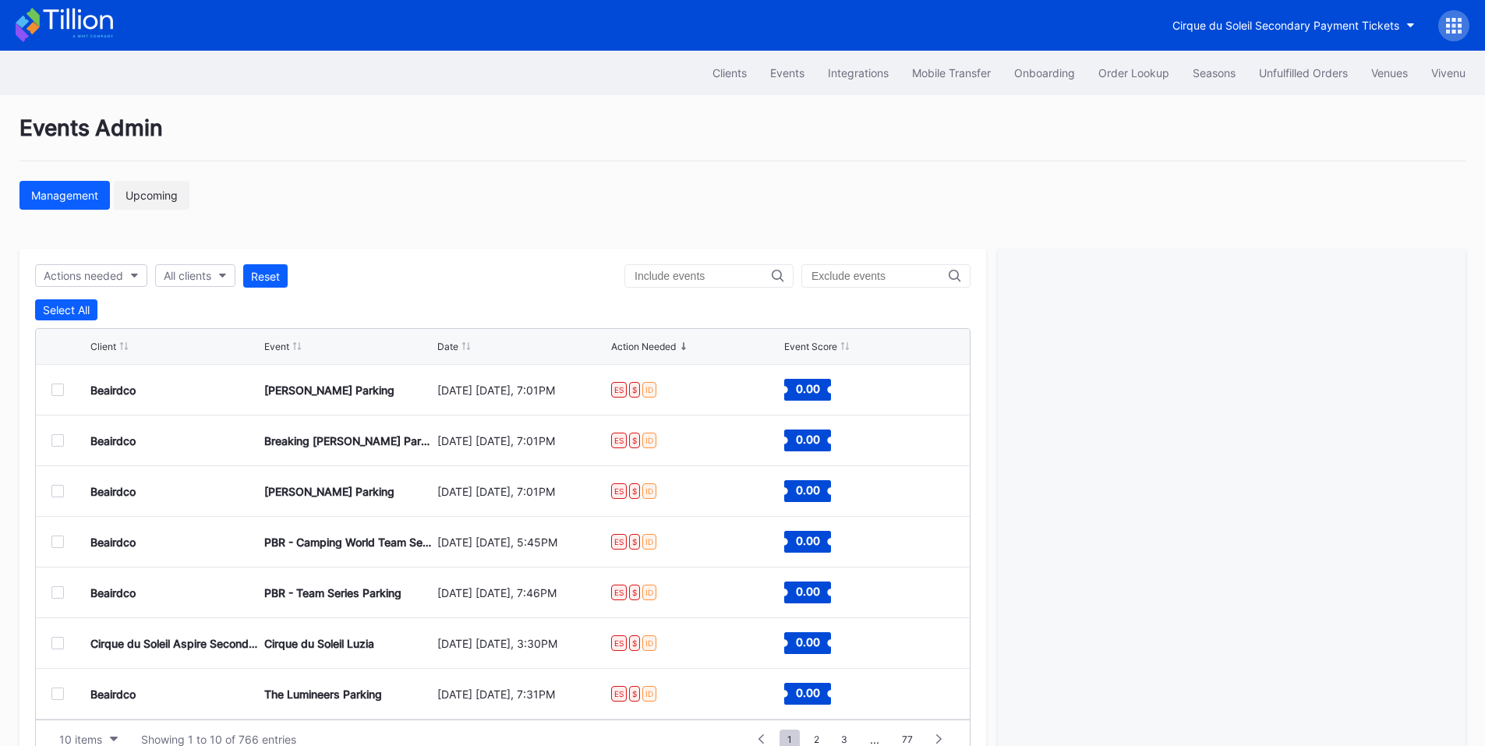
click at [164, 186] on button "Upcoming" at bounding box center [152, 195] width 76 height 29
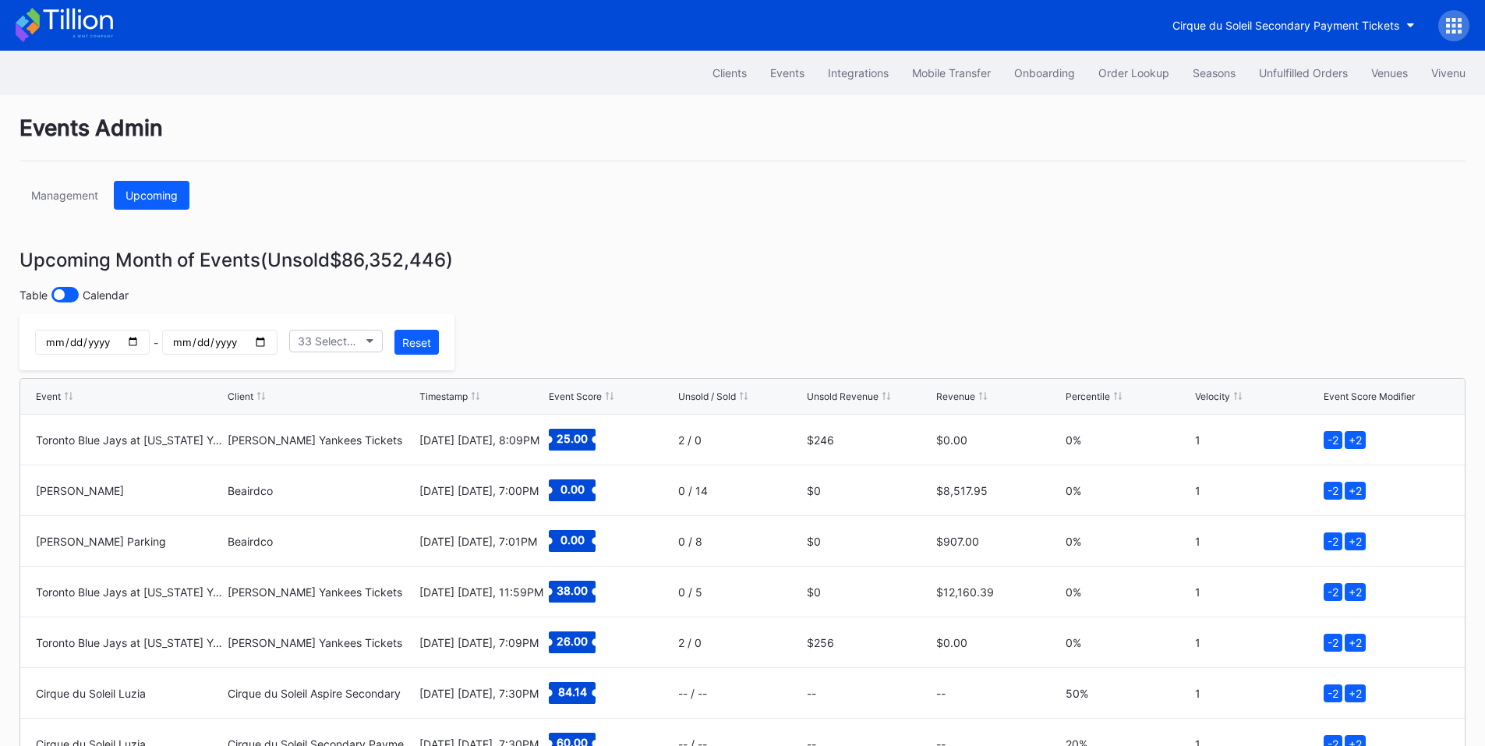
click at [62, 299] on div at bounding box center [59, 294] width 11 height 11
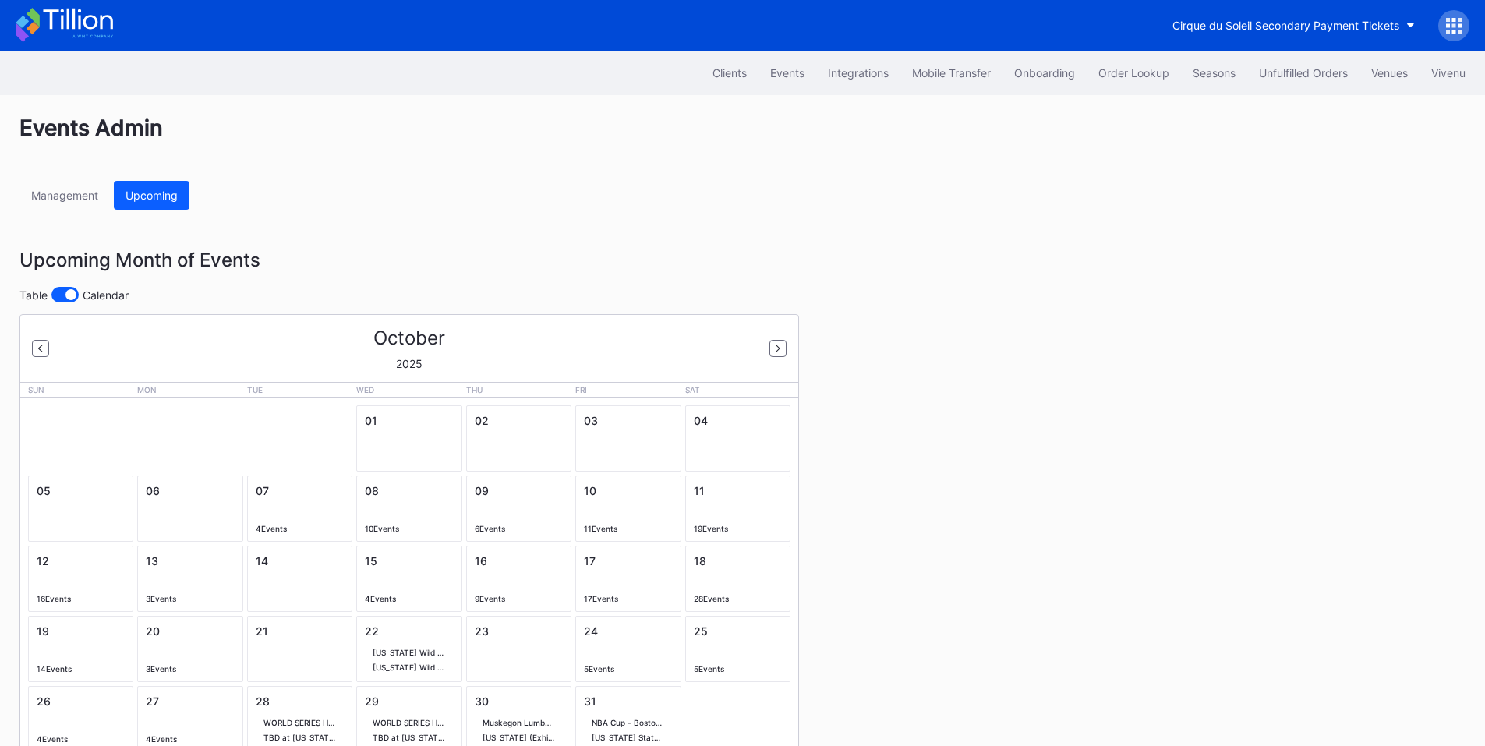
click at [66, 296] on div at bounding box center [70, 294] width 11 height 11
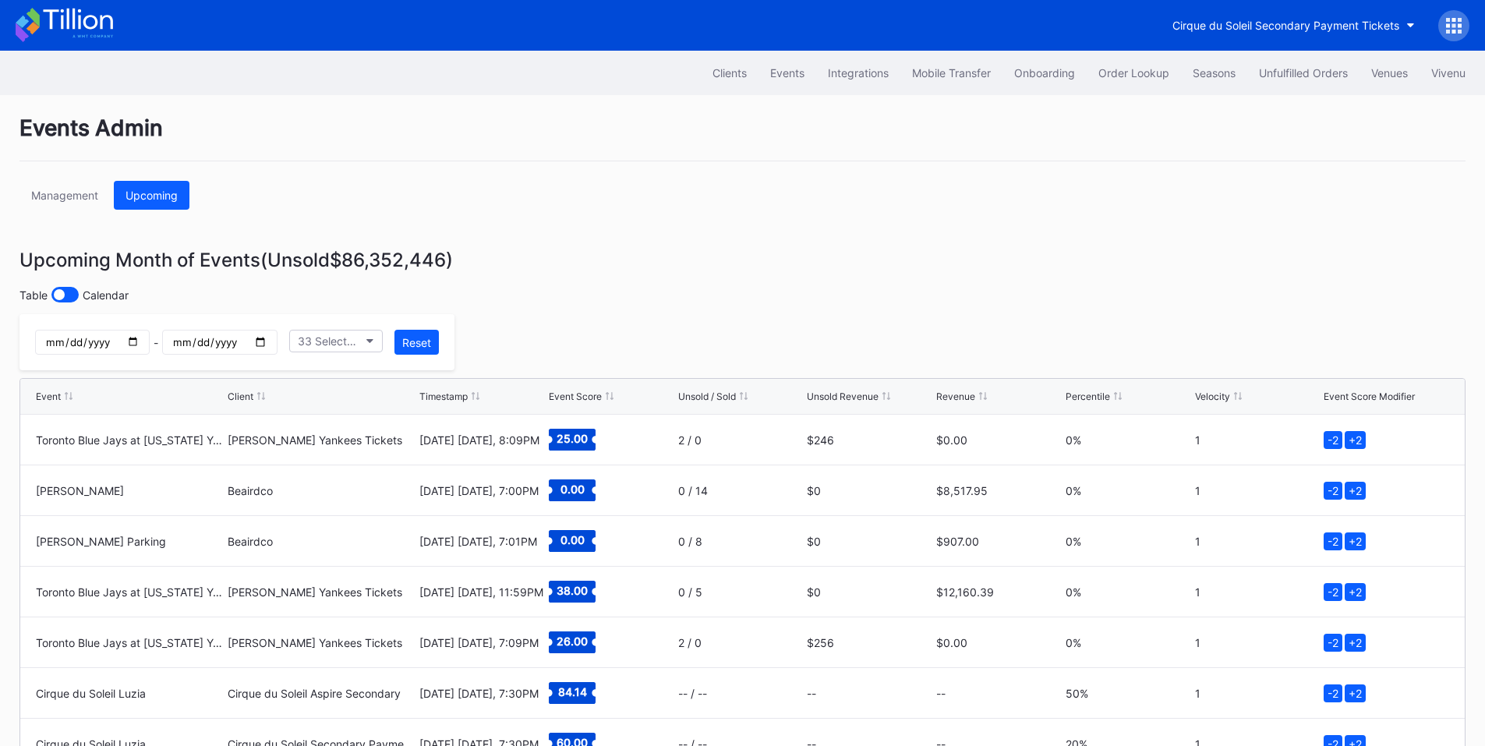
click at [150, 346] on input "date" at bounding box center [92, 342] width 115 height 25
type input "2025-10-07"
click at [277, 341] on input "date" at bounding box center [219, 342] width 115 height 25
click at [277, 345] on input "date" at bounding box center [219, 342] width 115 height 25
type input "2025-10-07"
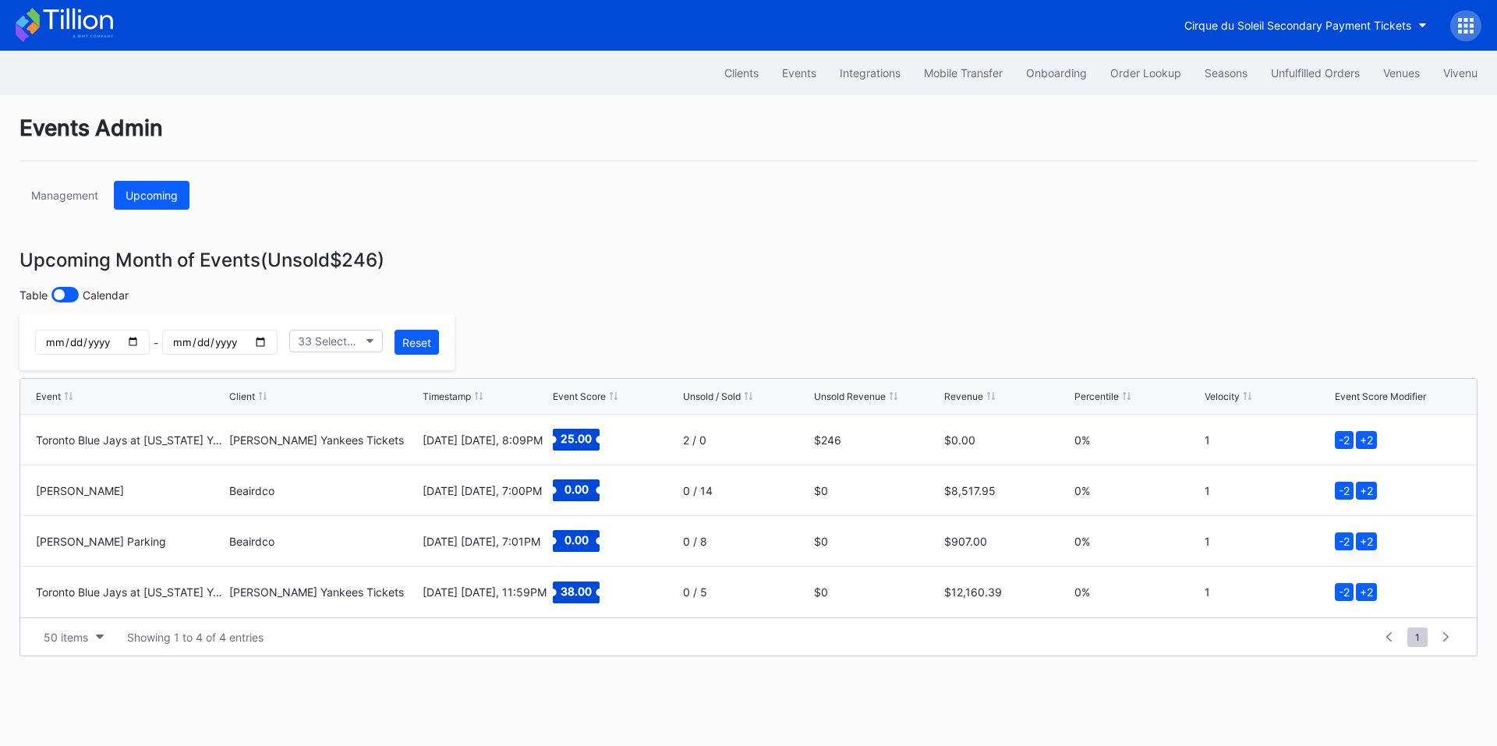
click at [150, 344] on input "2025-10-07" at bounding box center [92, 342] width 115 height 25
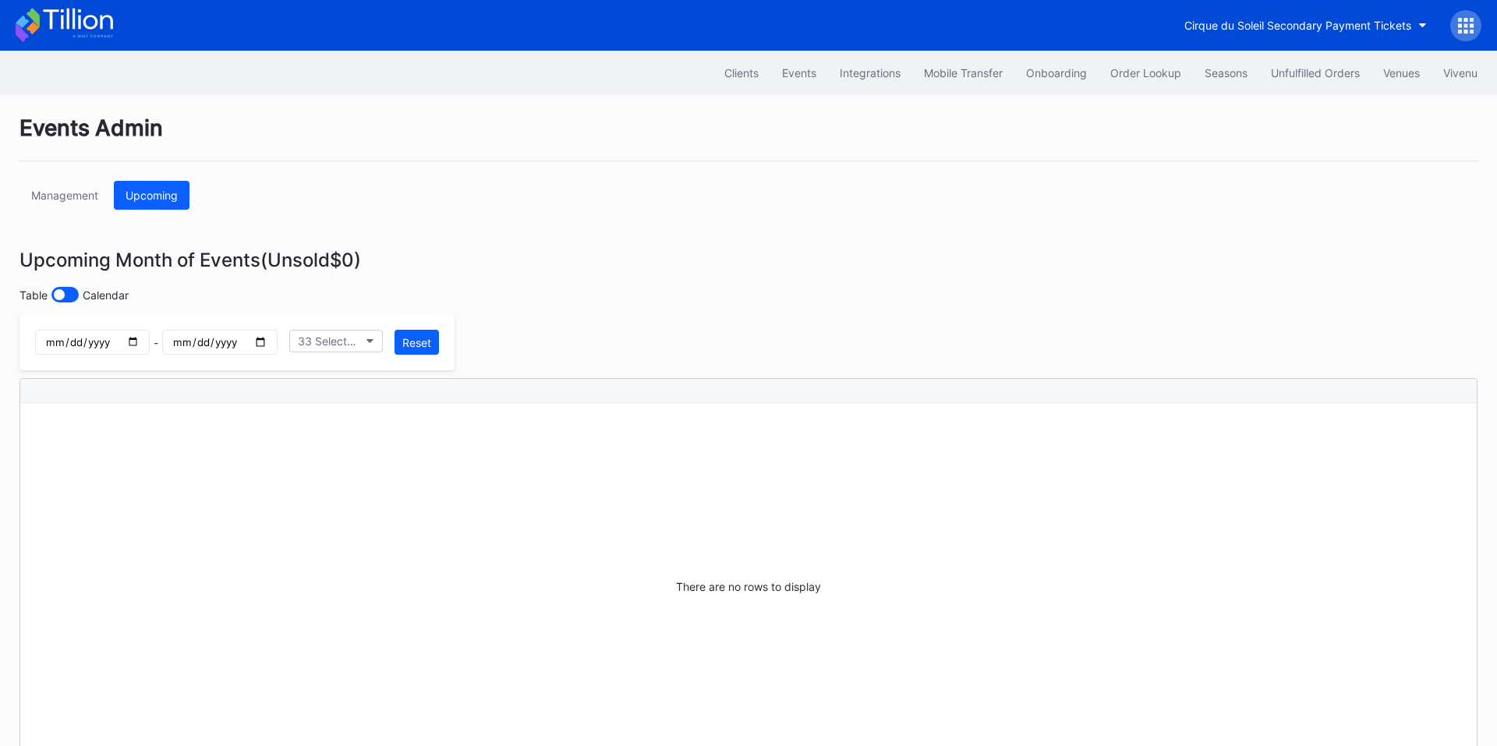
type input "2025-10-08"
click at [277, 345] on input "2025-10-07" at bounding box center [219, 342] width 115 height 25
type input "2025-10-08"
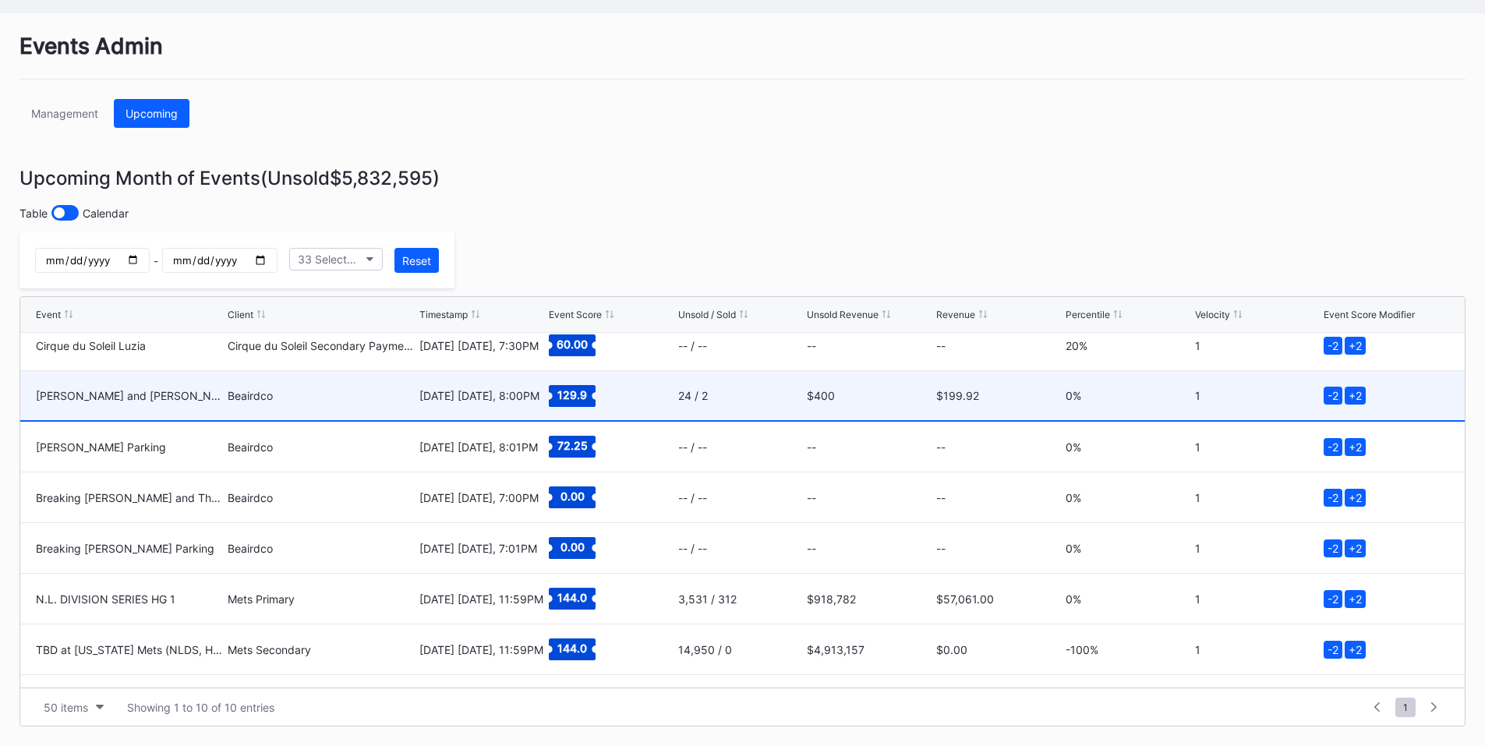
scroll to position [152, 0]
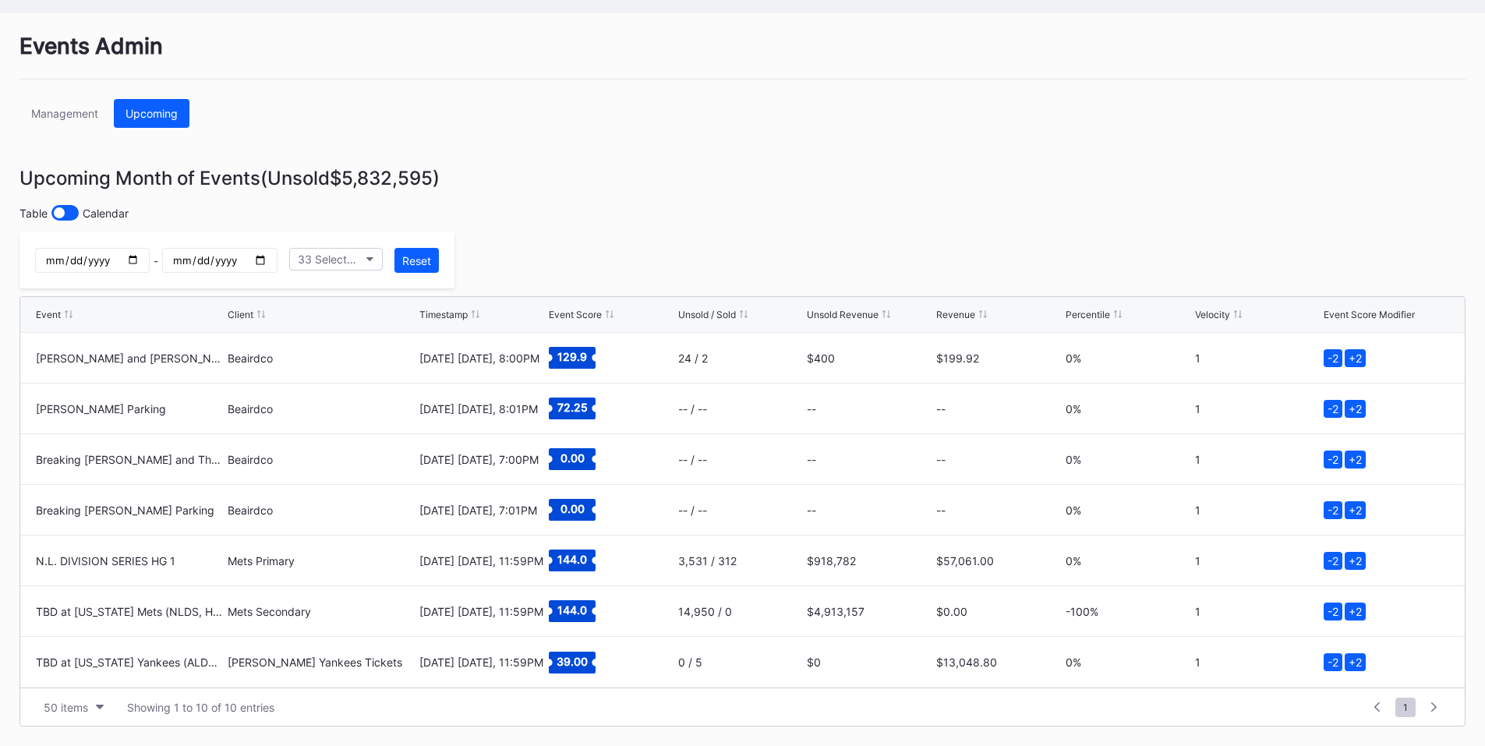
click at [150, 256] on input "2025-10-08" at bounding box center [92, 260] width 115 height 25
type input "2025-10-09"
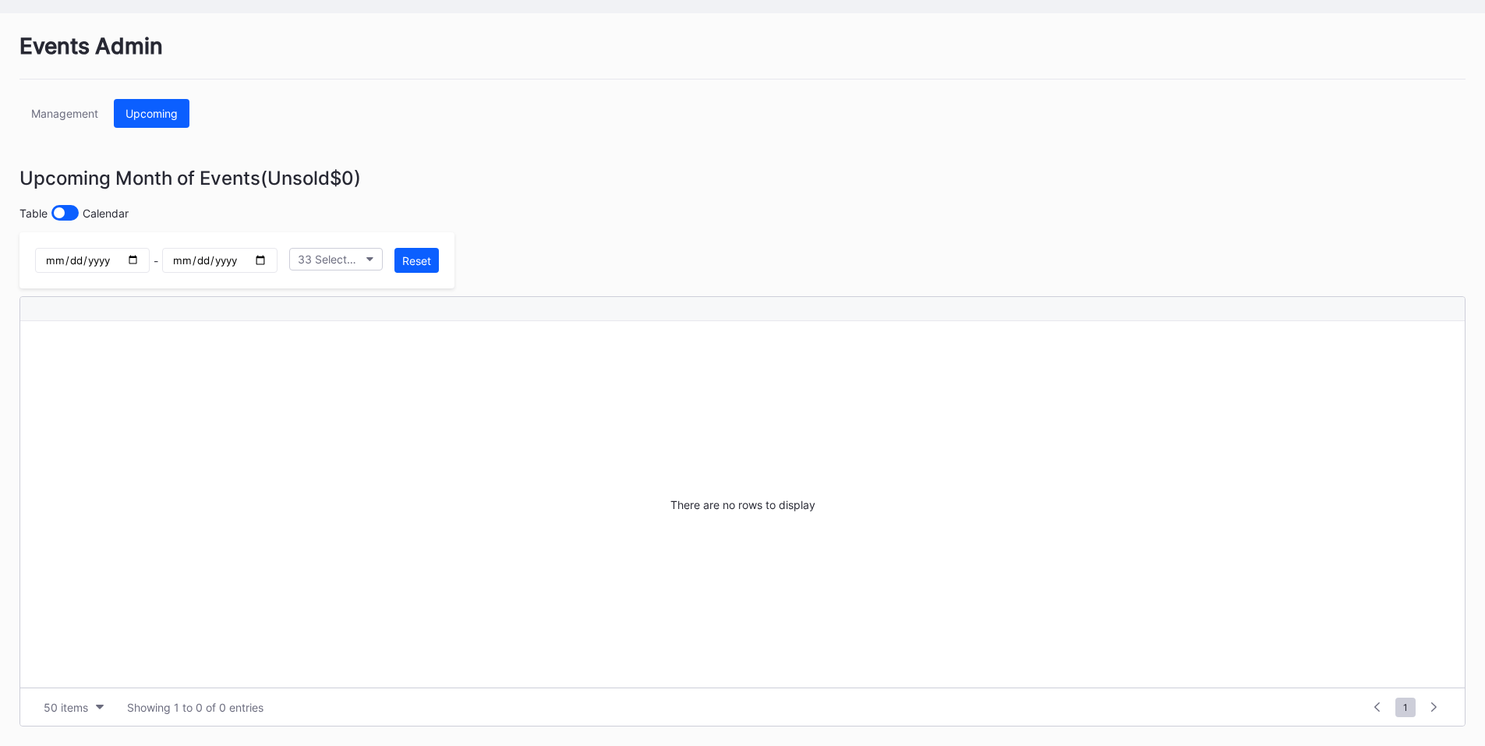
click at [277, 253] on input "2025-10-08" at bounding box center [219, 260] width 115 height 25
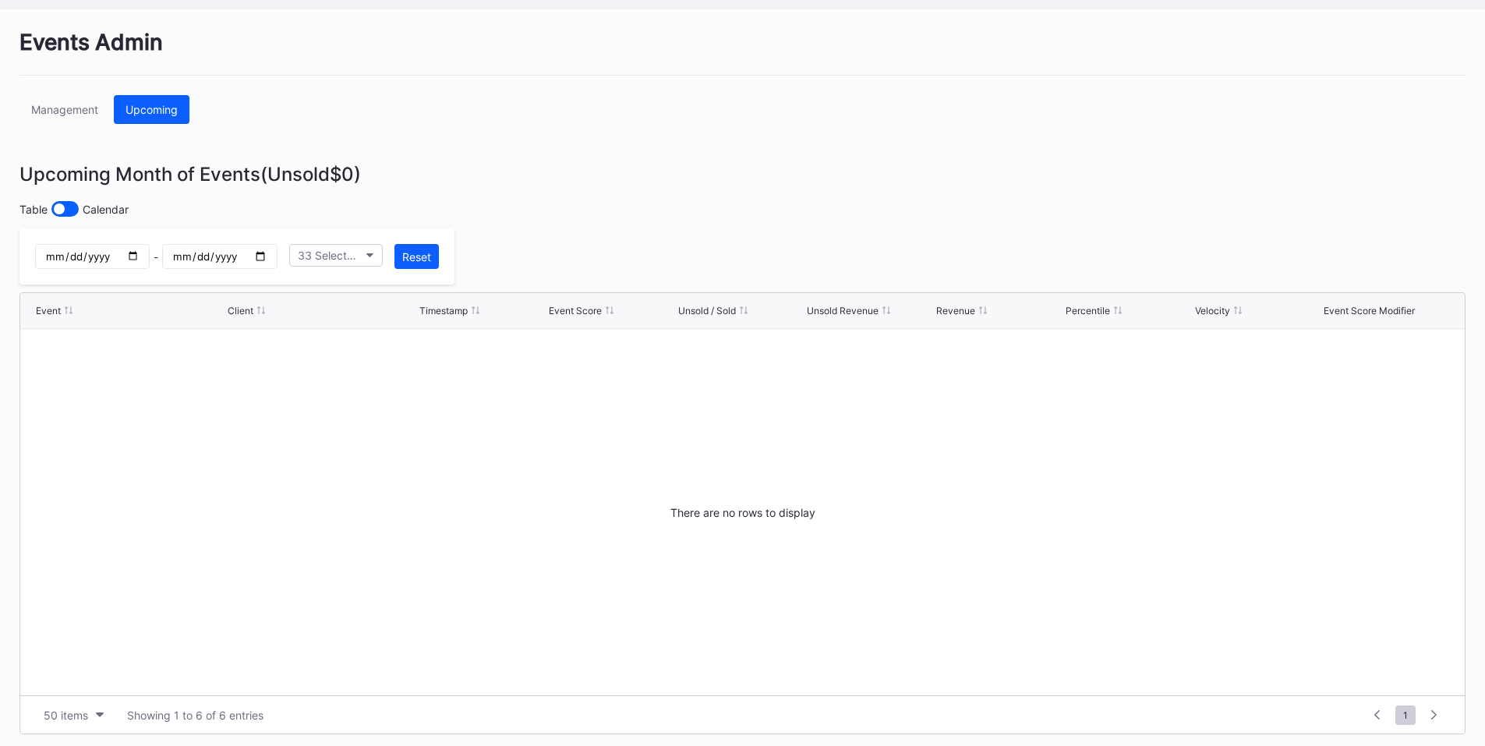
type input "2025-10-09"
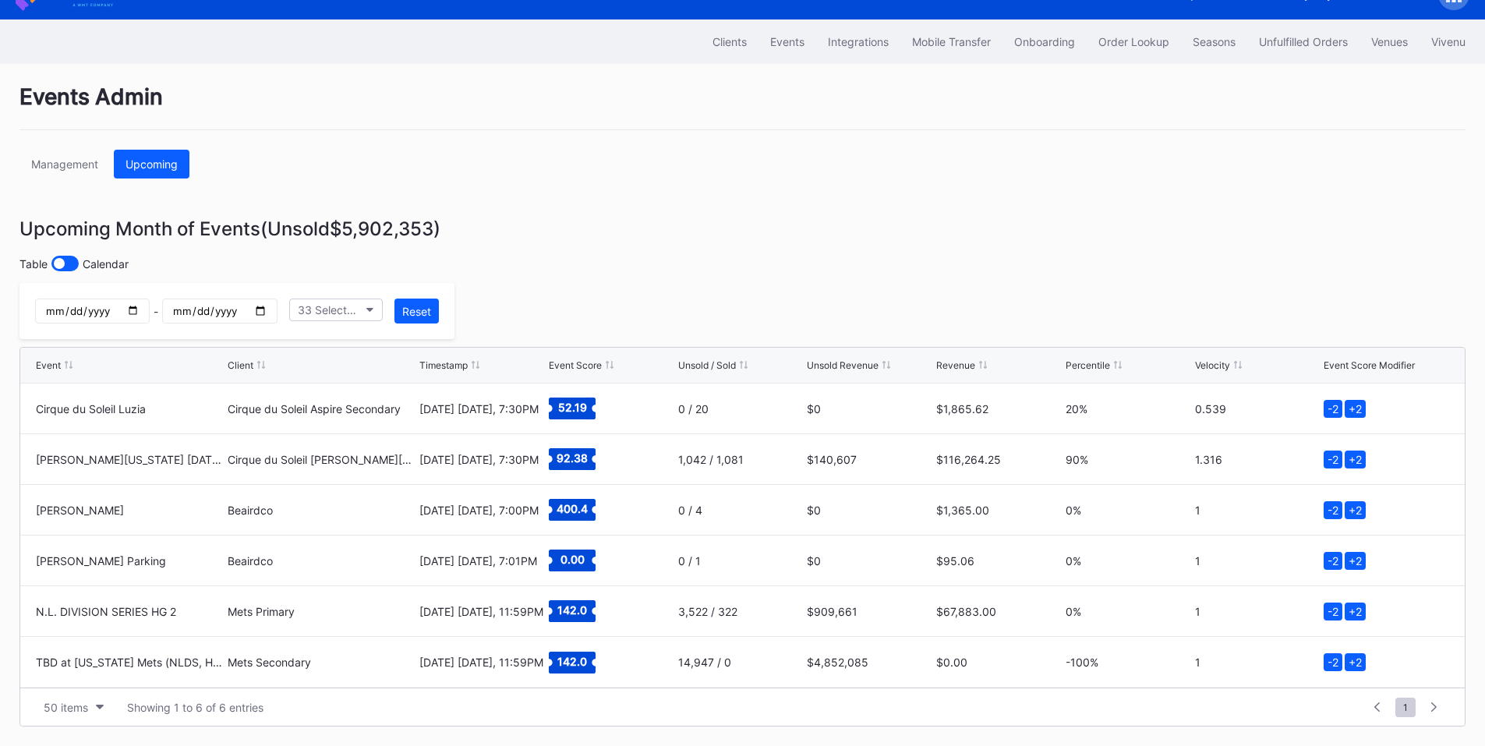
click at [150, 305] on input "2025-10-09" at bounding box center [92, 311] width 115 height 25
type input "2025-10-10"
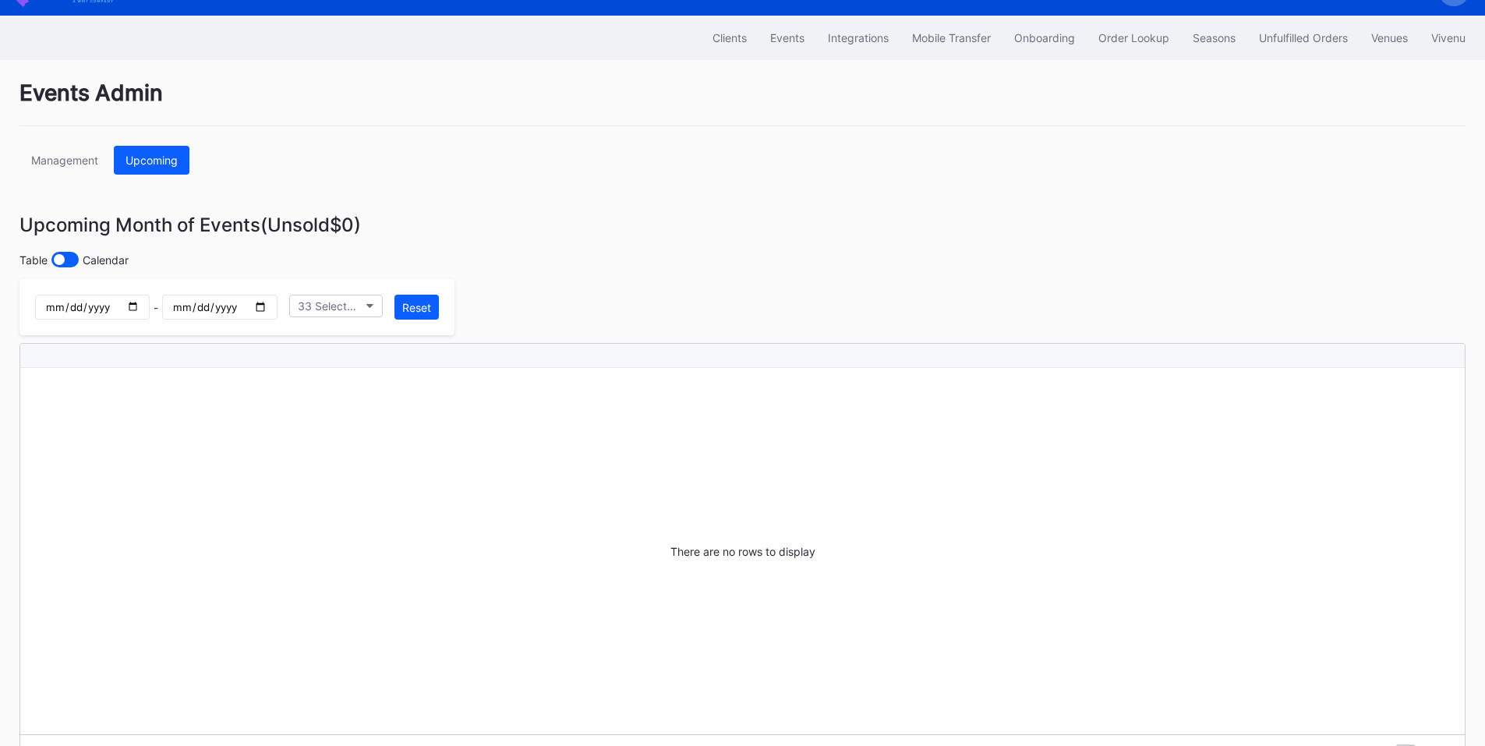
click at [277, 307] on input "2025-10-09" at bounding box center [219, 307] width 115 height 25
type input "2025-10-10"
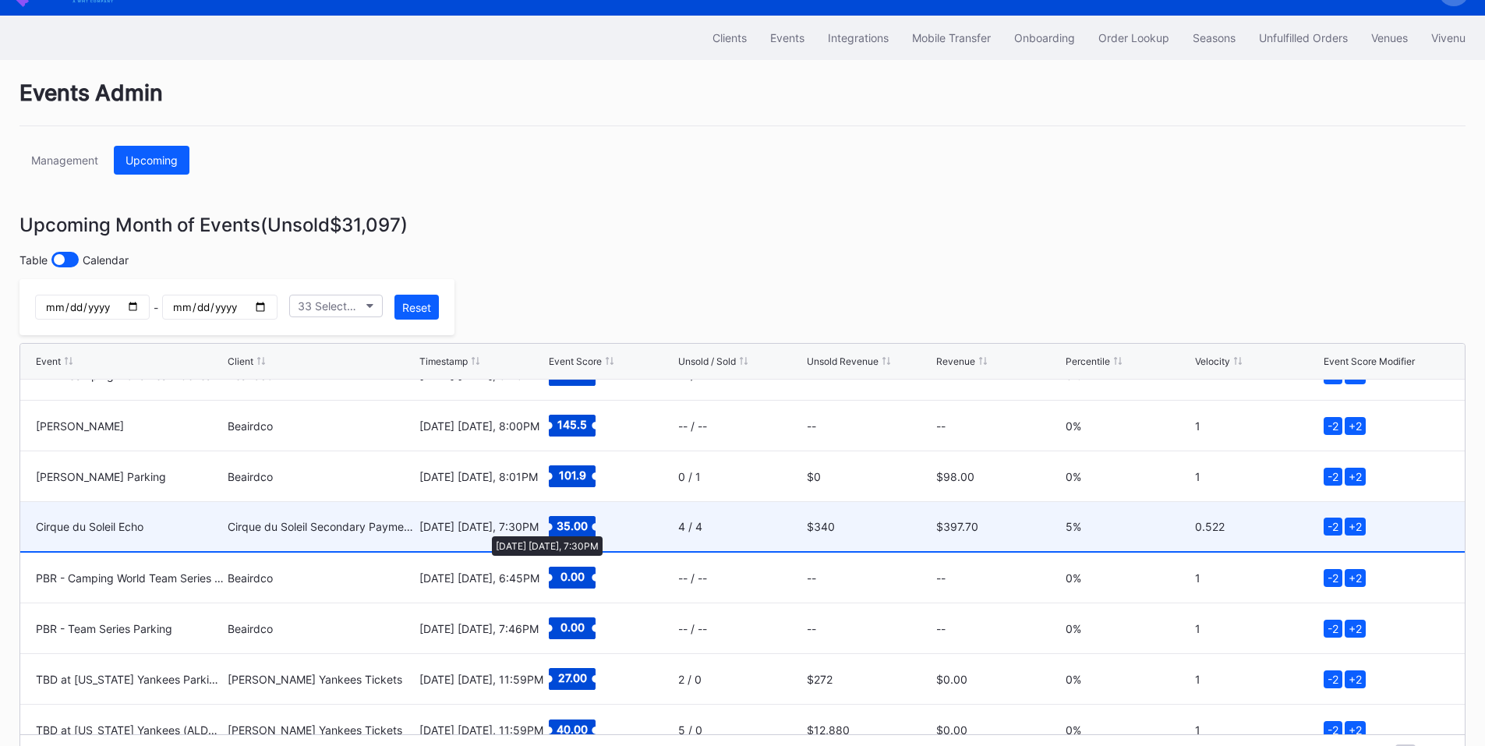
scroll to position [203, 0]
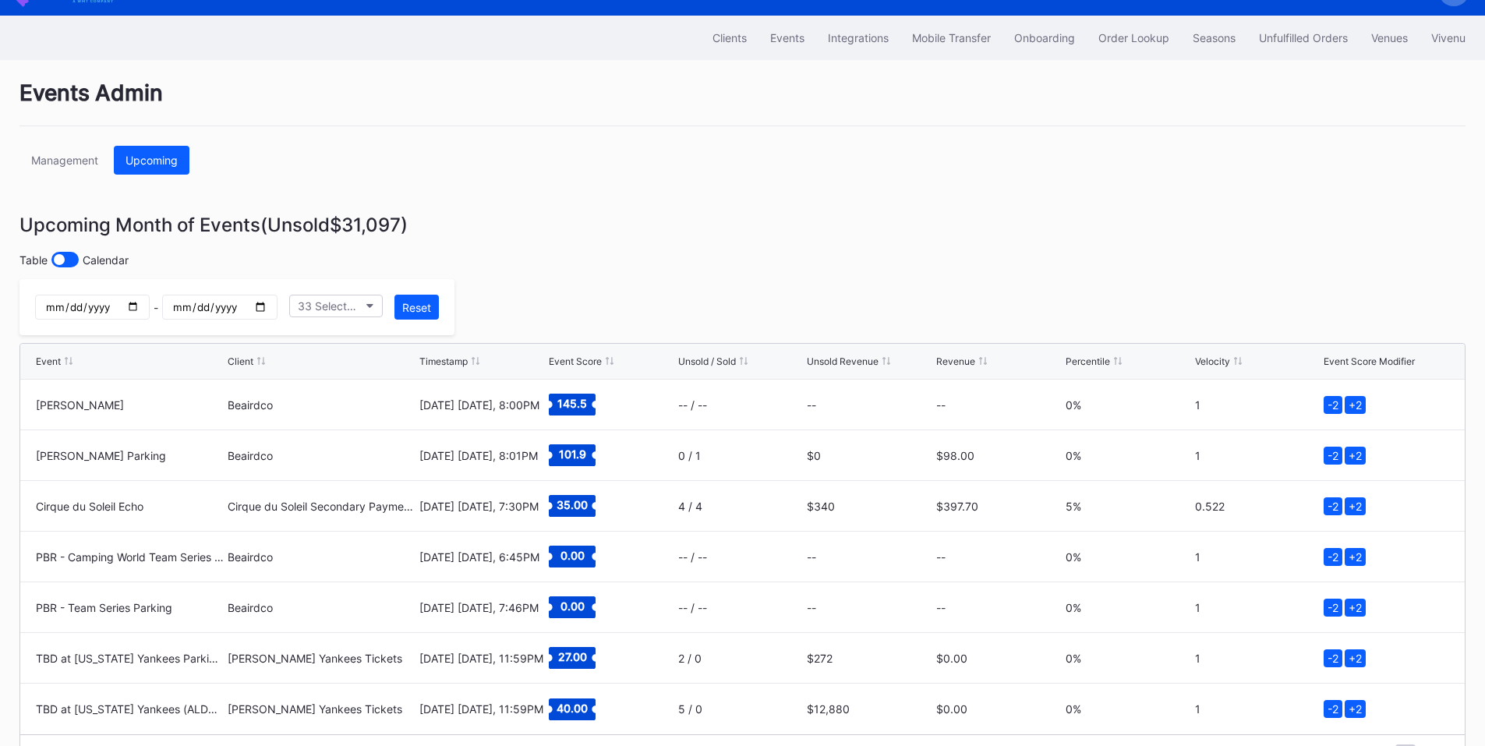
click at [150, 308] on input "2025-10-10" at bounding box center [92, 307] width 115 height 25
type input "2025-10-11"
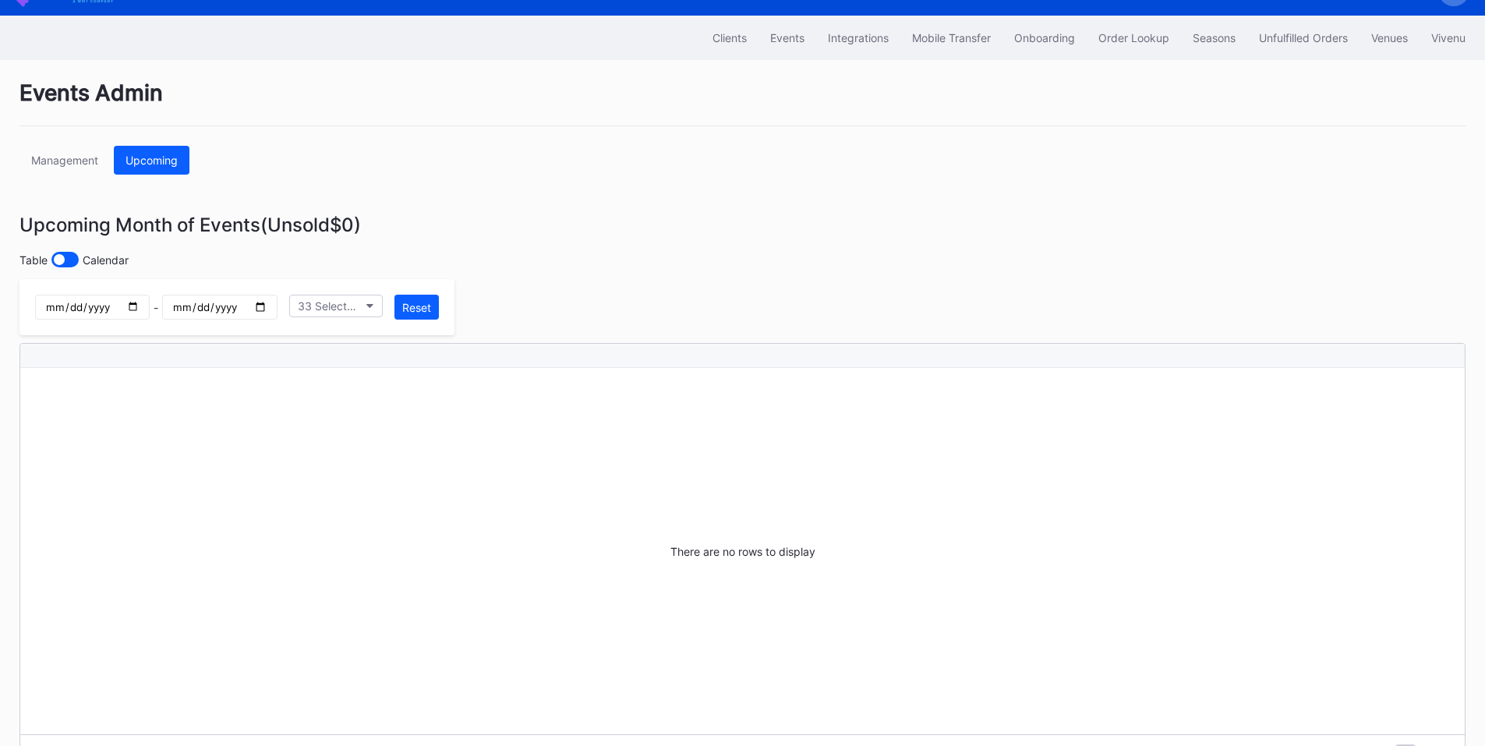
scroll to position [0, 0]
click at [277, 302] on input "2025-10-10" at bounding box center [219, 307] width 115 height 25
type input "2025-10-11"
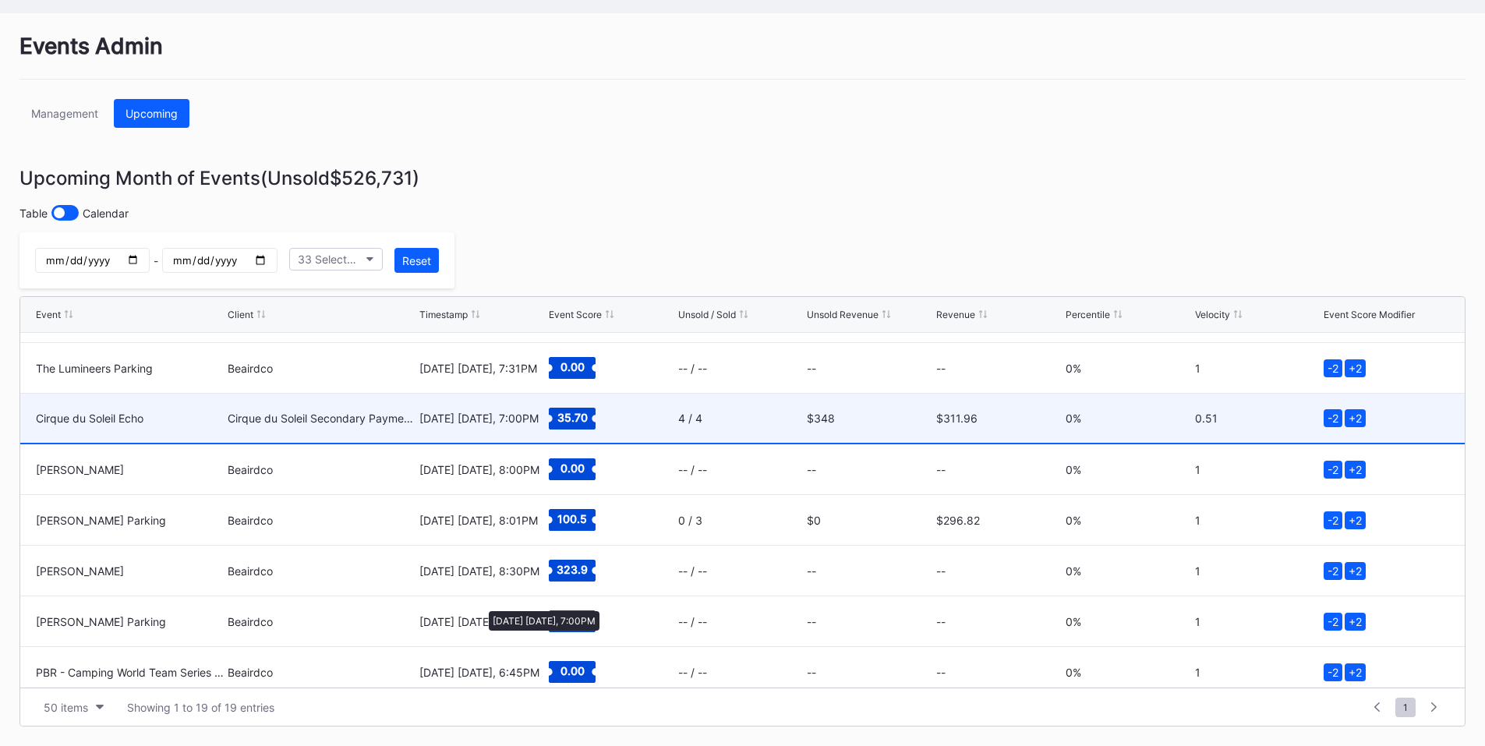
scroll to position [608, 0]
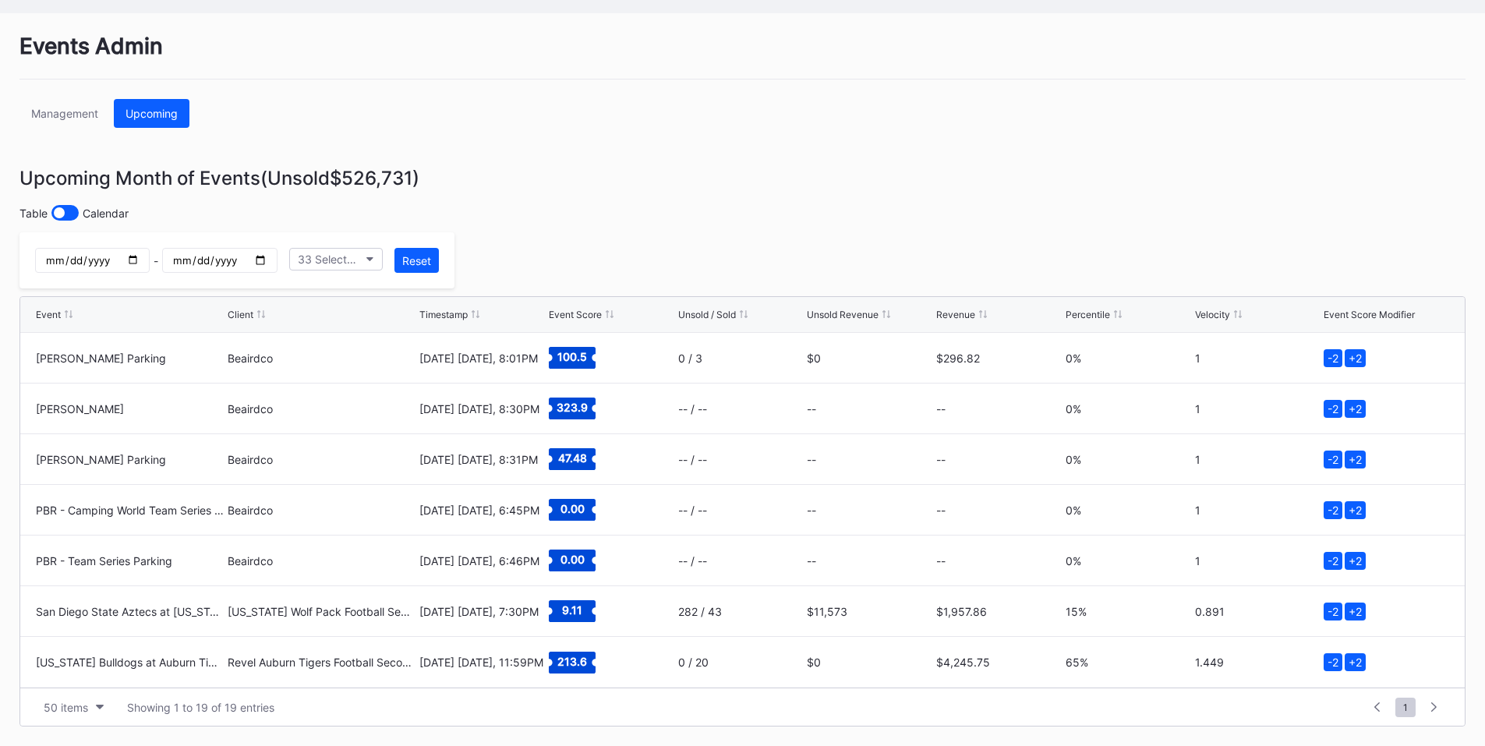
click at [150, 256] on input "2025-10-11" at bounding box center [92, 260] width 115 height 25
type input "2025-10-12"
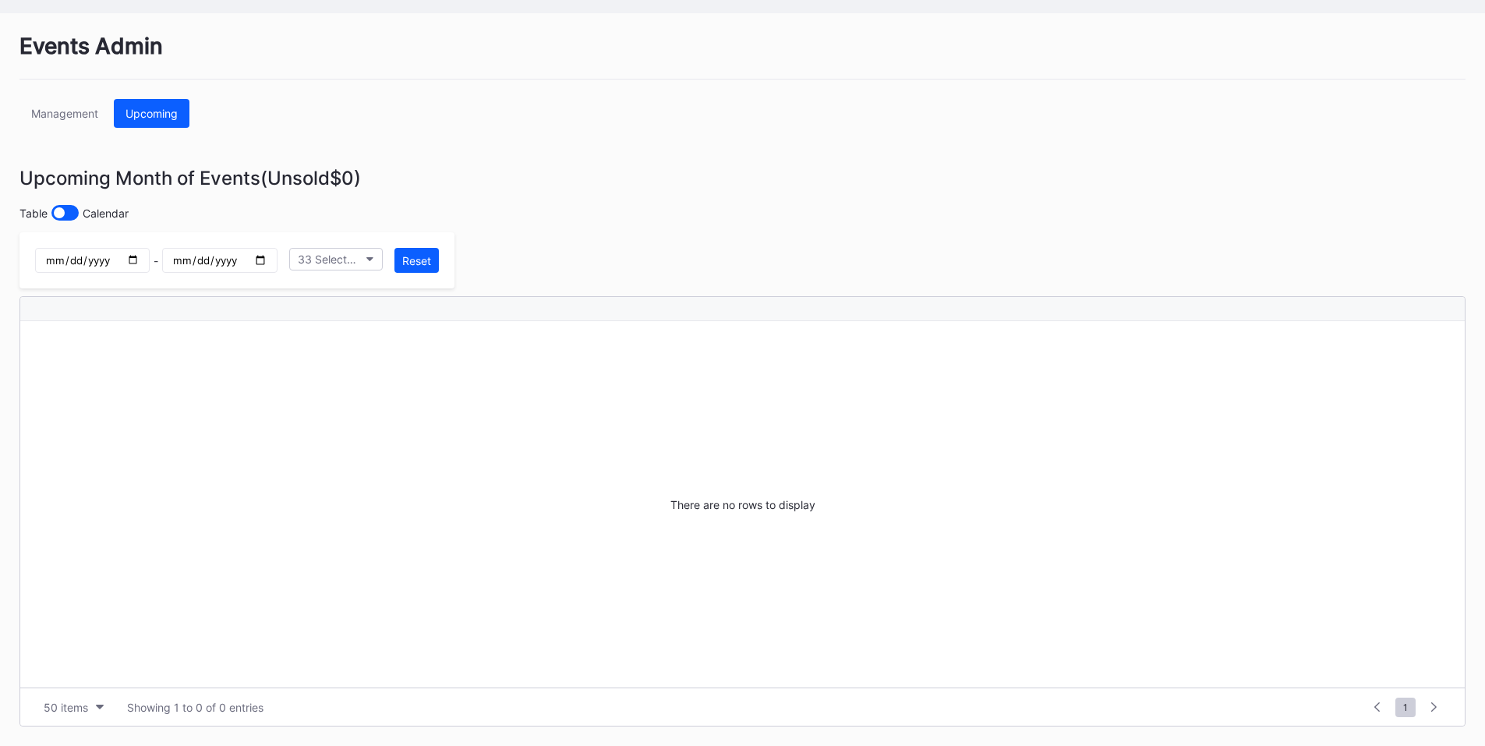
scroll to position [0, 0]
click at [277, 259] on input "2025-10-11" at bounding box center [219, 260] width 115 height 25
type input "2025-10-12"
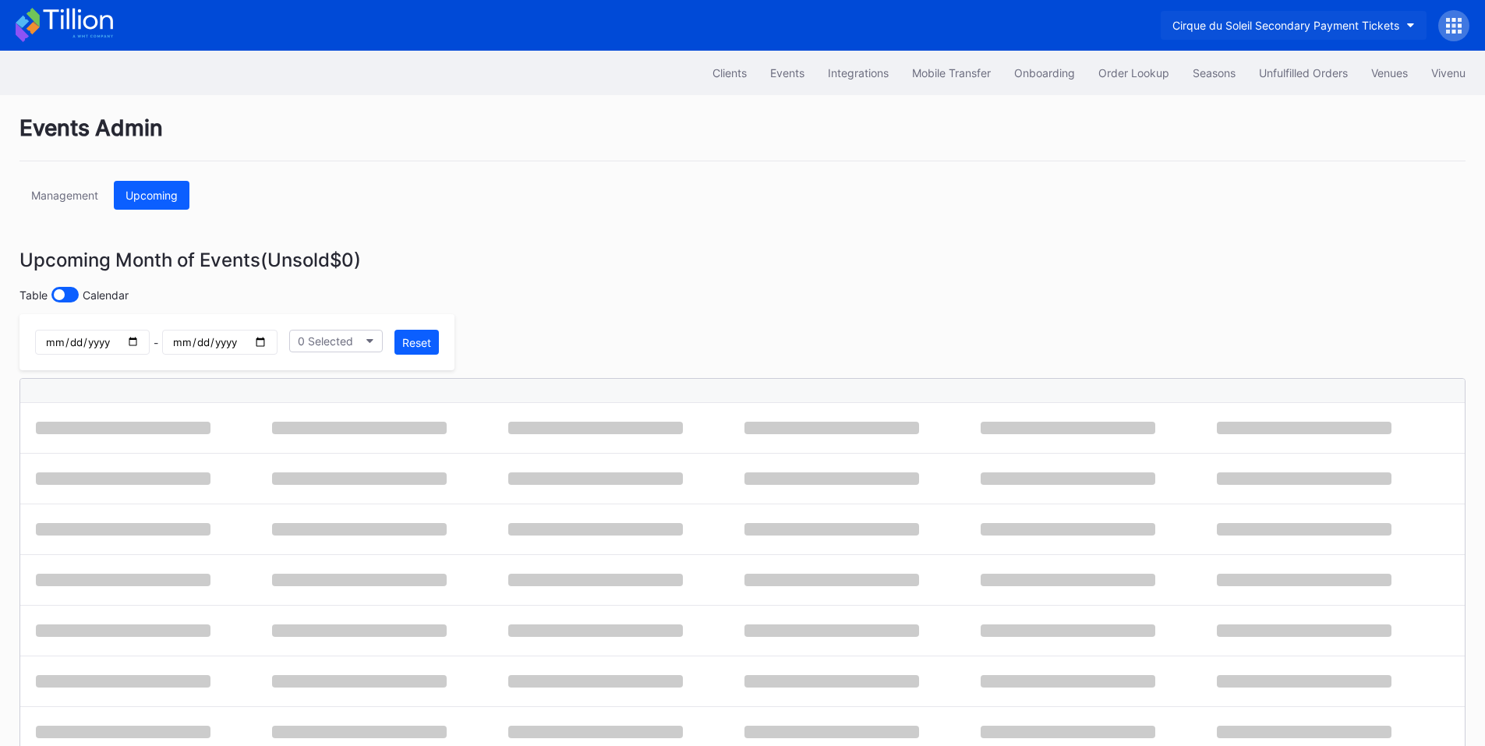
click at [1302, 20] on div "Cirque du Soleil Secondary Payment Tickets" at bounding box center [1285, 25] width 227 height 13
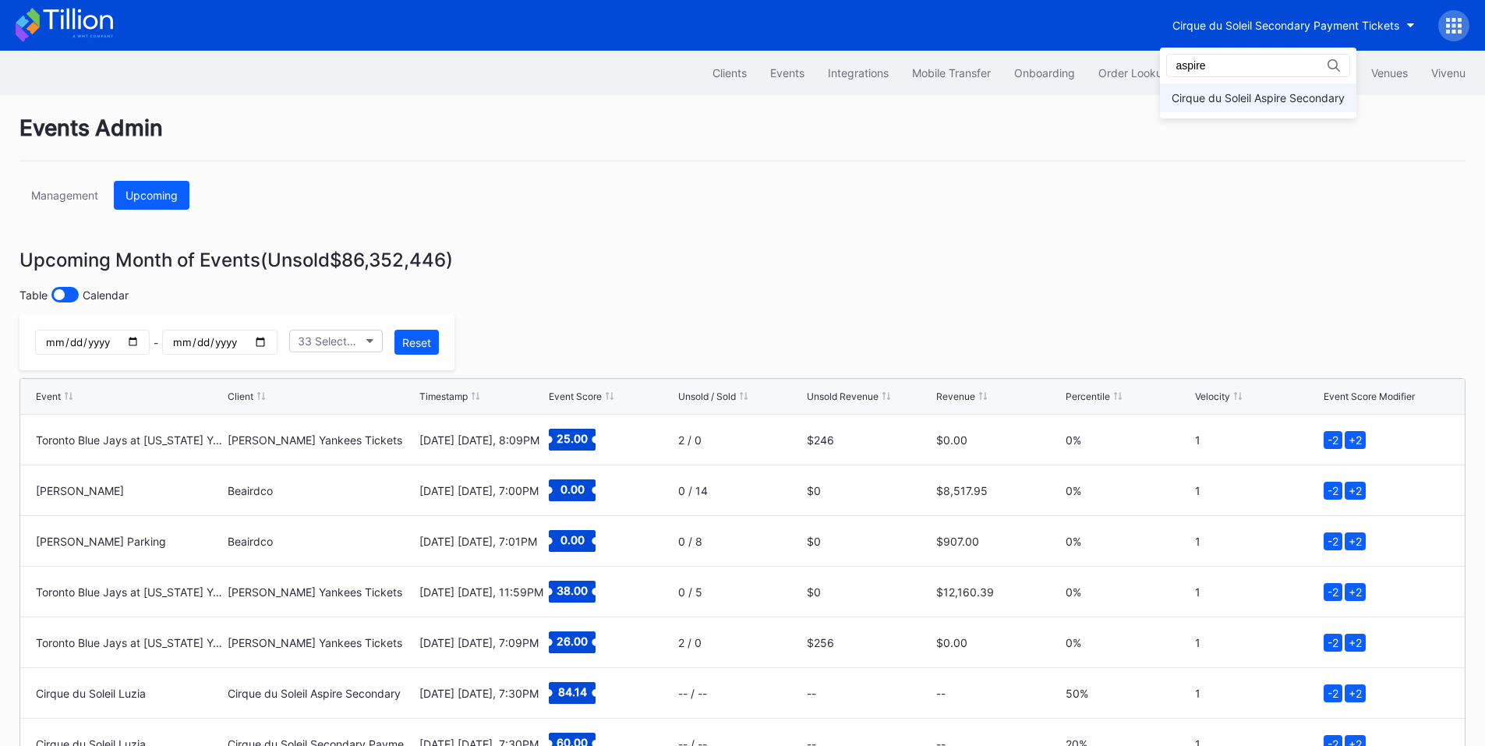
type input "aspire"
click at [1285, 104] on div "Cirque du Soleil Aspire Secondary" at bounding box center [1257, 97] width 173 height 13
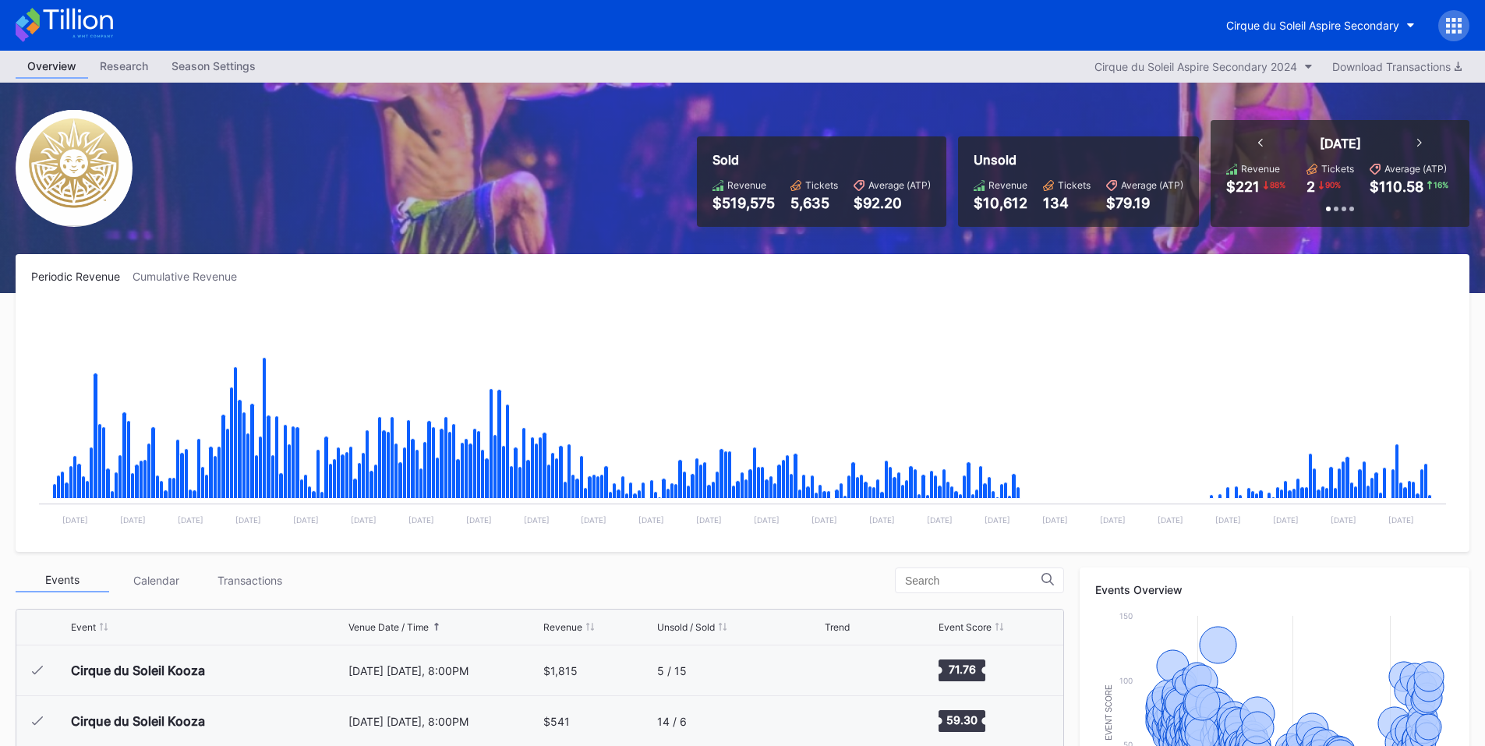
scroll to position [16871, 0]
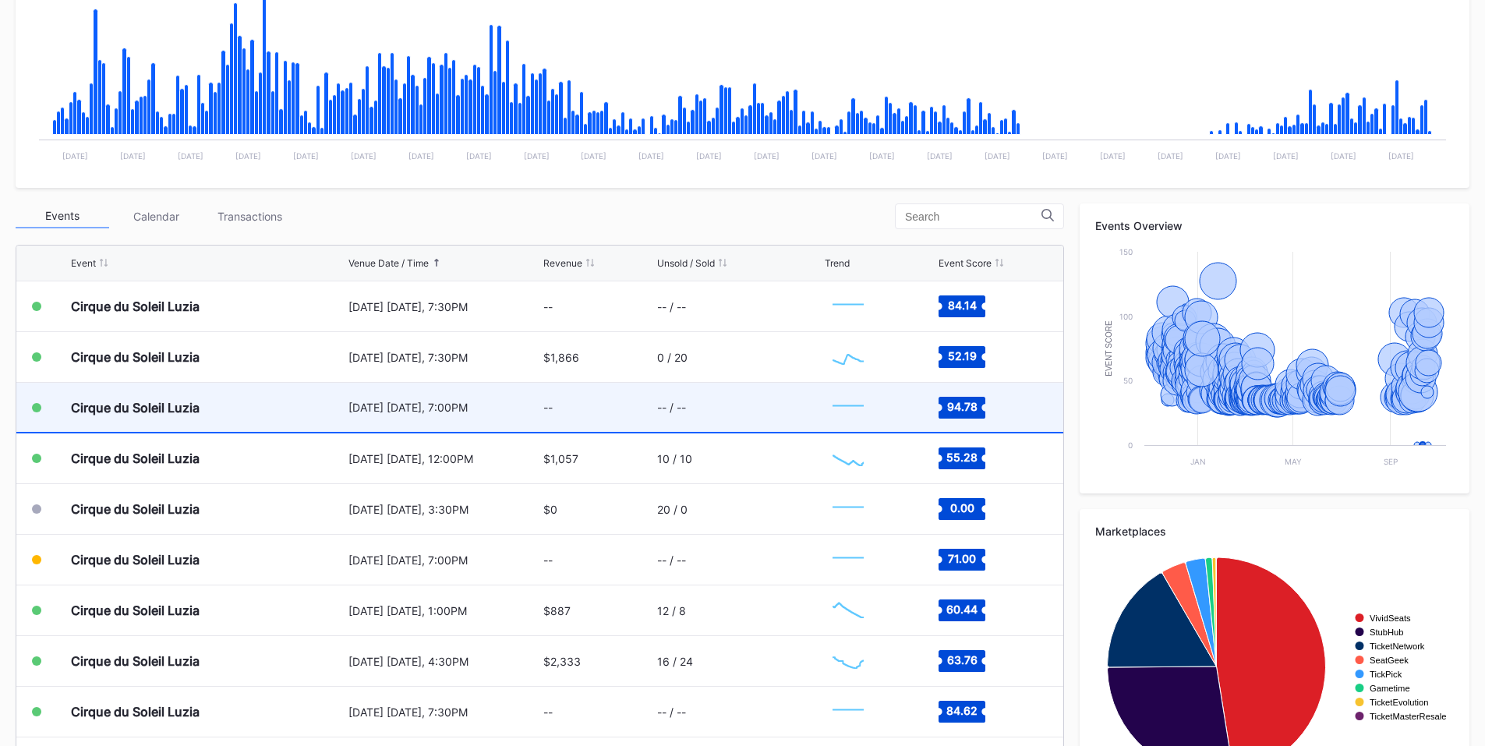
click at [589, 414] on div "--" at bounding box center [597, 407] width 109 height 49
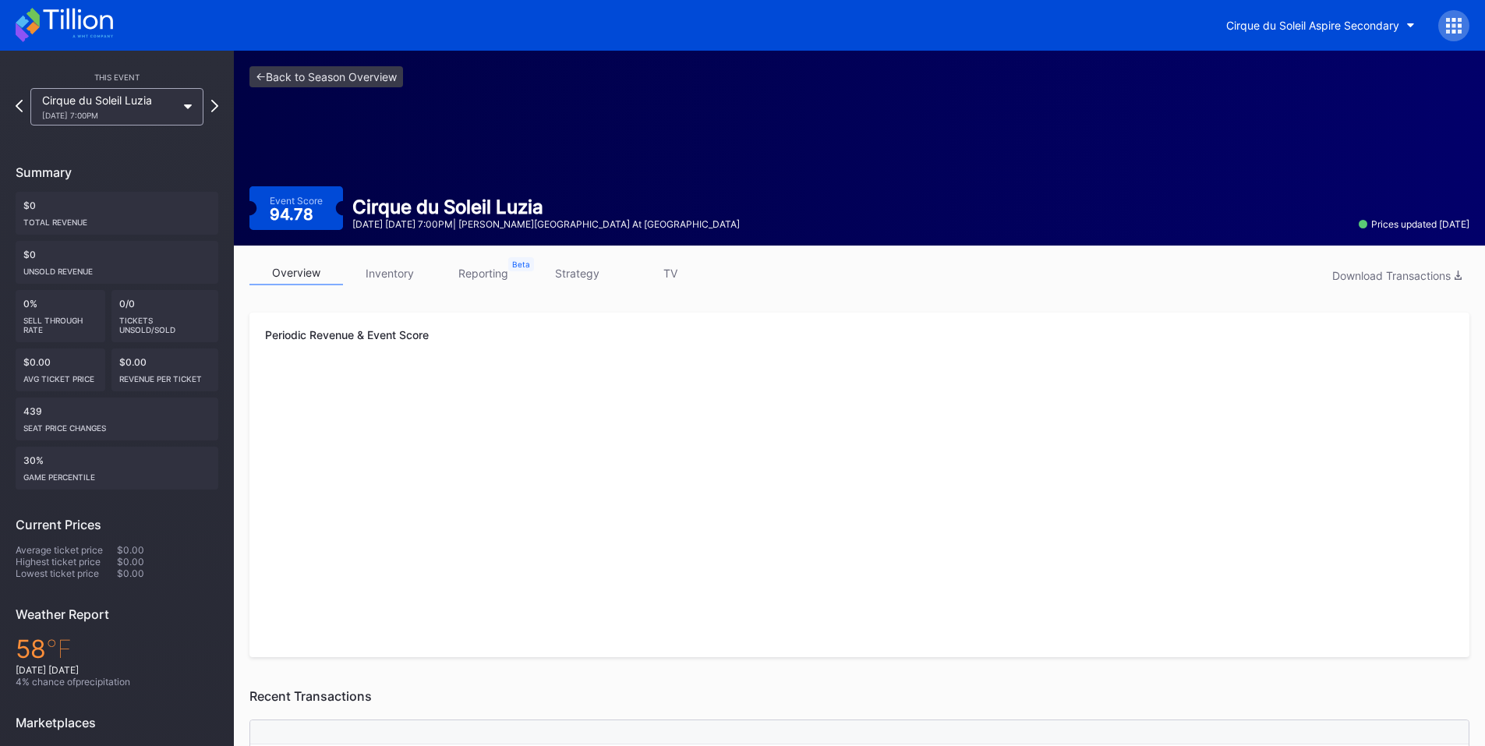
click at [183, 98] on div "Cirque du Soleil Luzia [DATE] 7:00PM" at bounding box center [116, 106] width 173 height 37
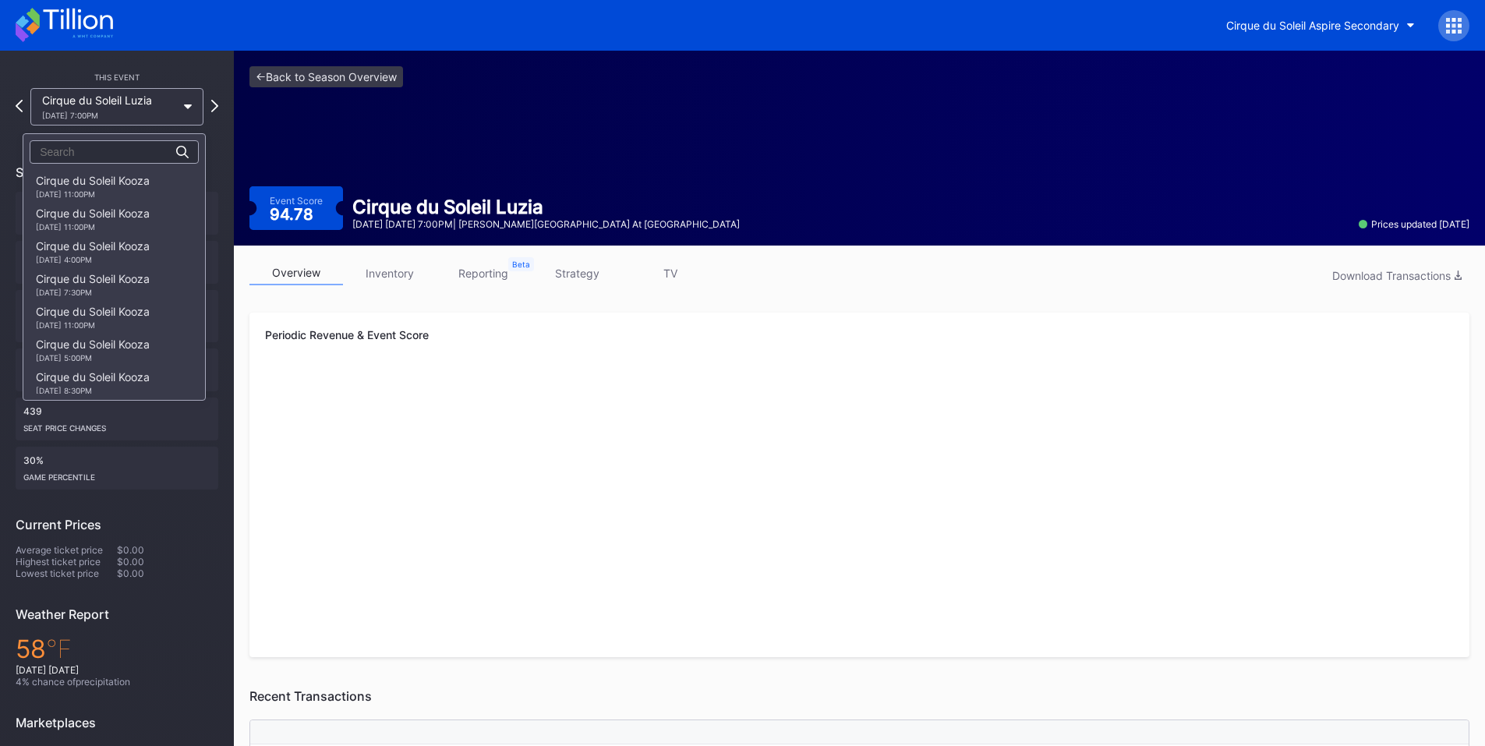
scroll to position [10967, 0]
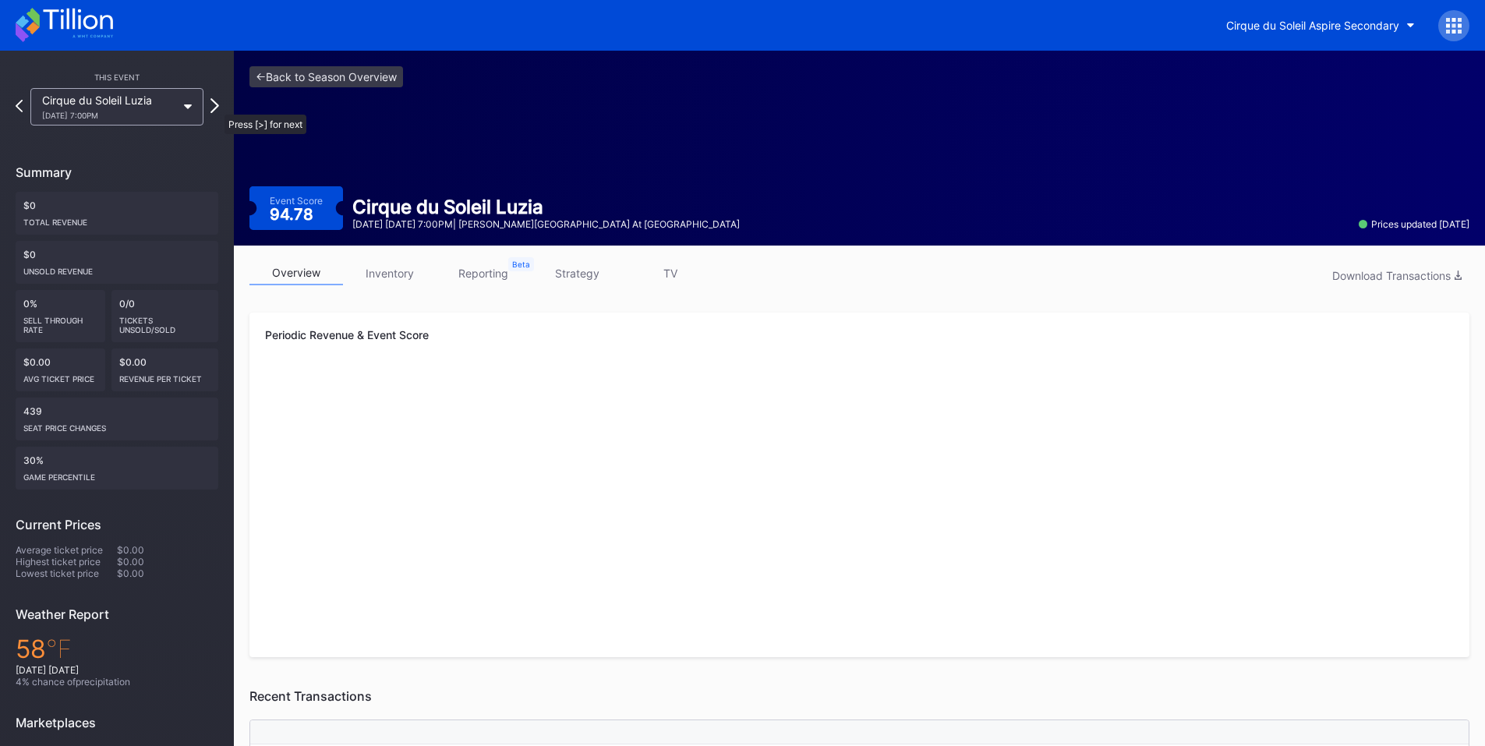
click at [217, 107] on icon at bounding box center [214, 105] width 9 height 15
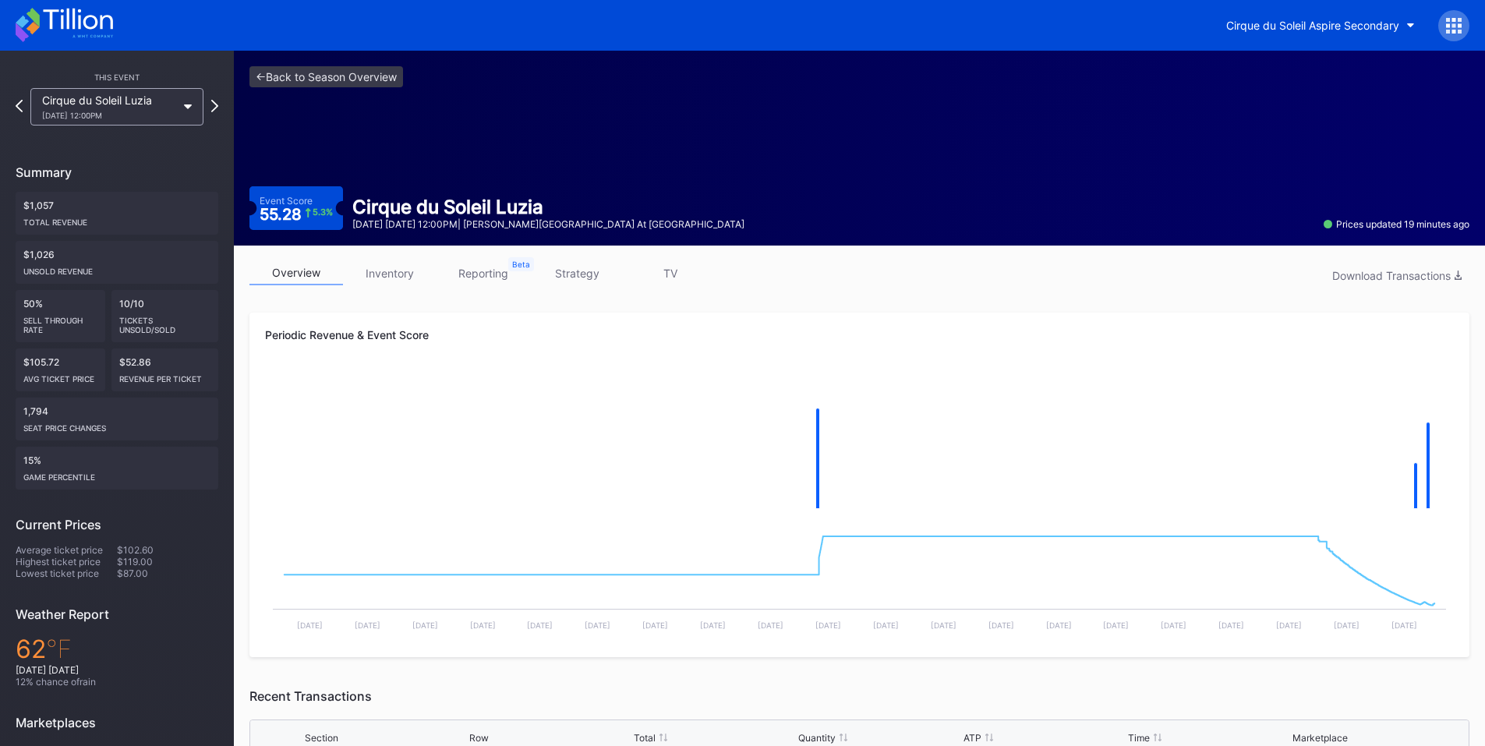
click at [217, 107] on icon at bounding box center [214, 106] width 7 height 12
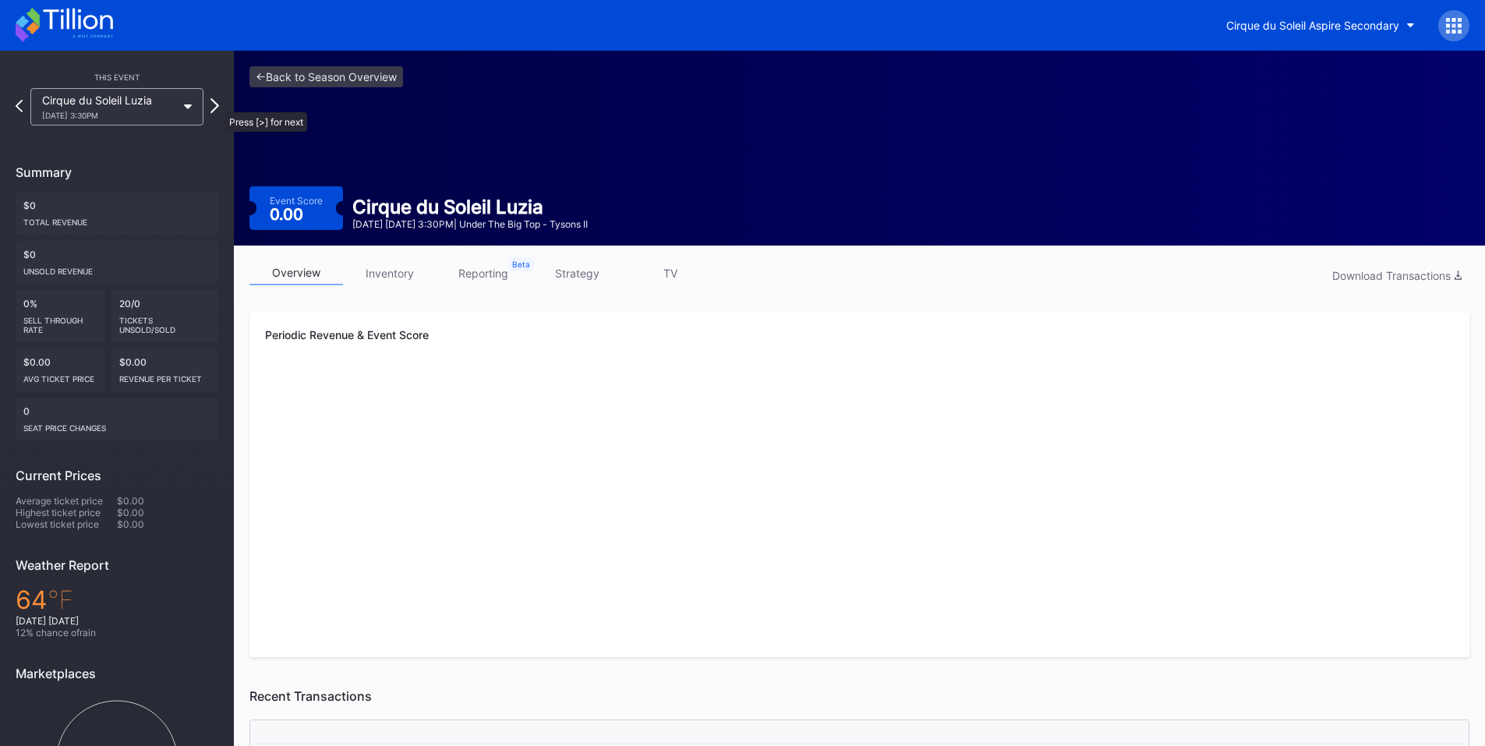
click at [217, 104] on icon at bounding box center [214, 105] width 9 height 15
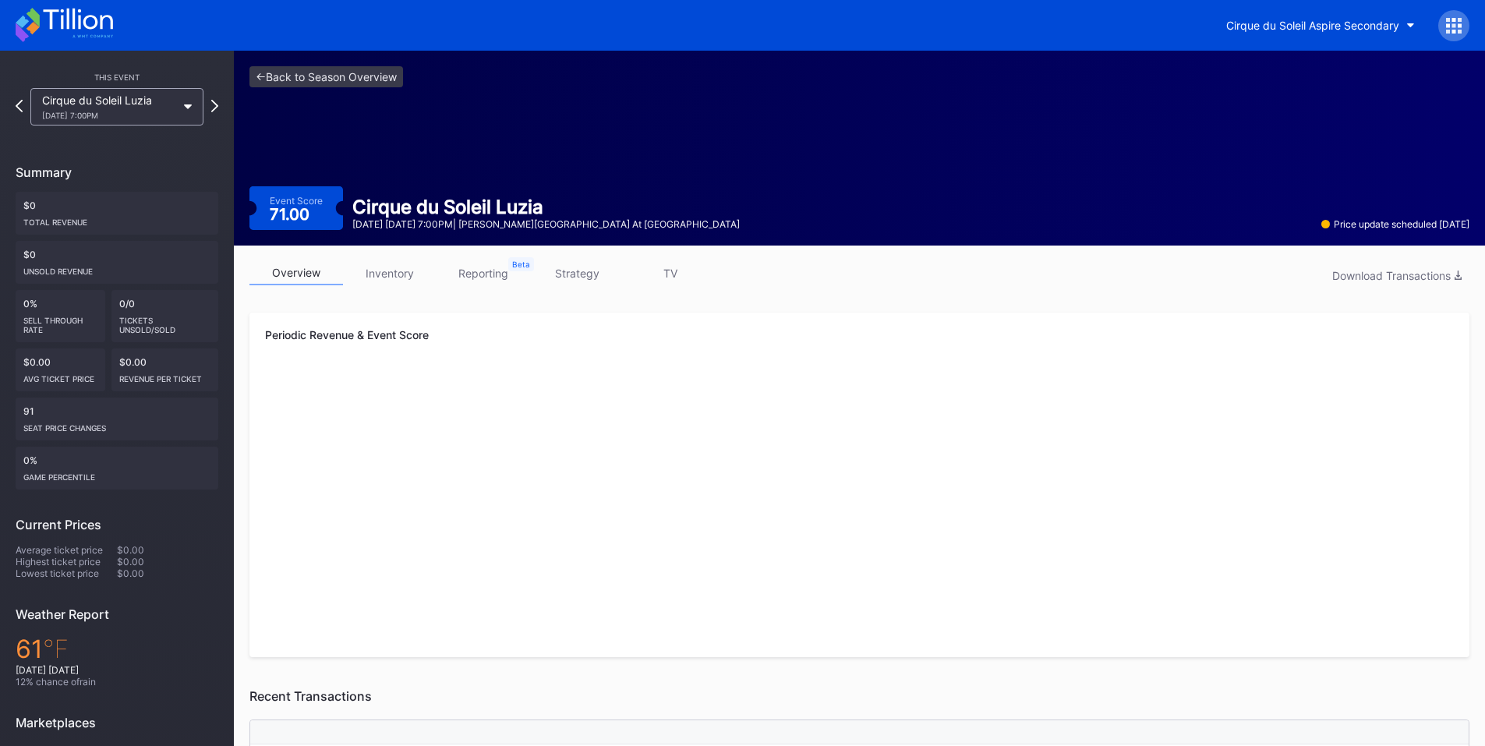
click at [193, 109] on div "Cirque du Soleil Luzia [DATE] 7:00PM" at bounding box center [116, 106] width 173 height 37
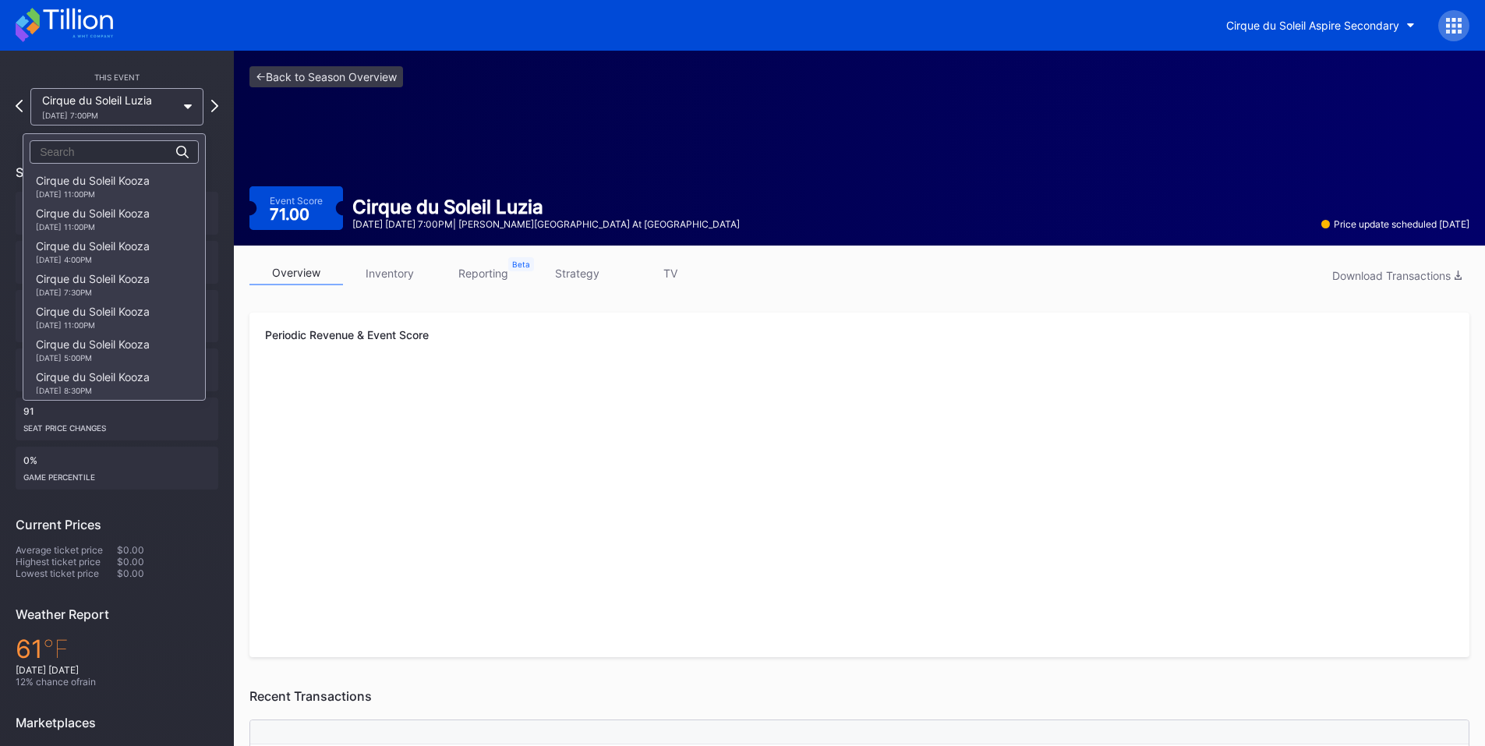
scroll to position [11065, 0]
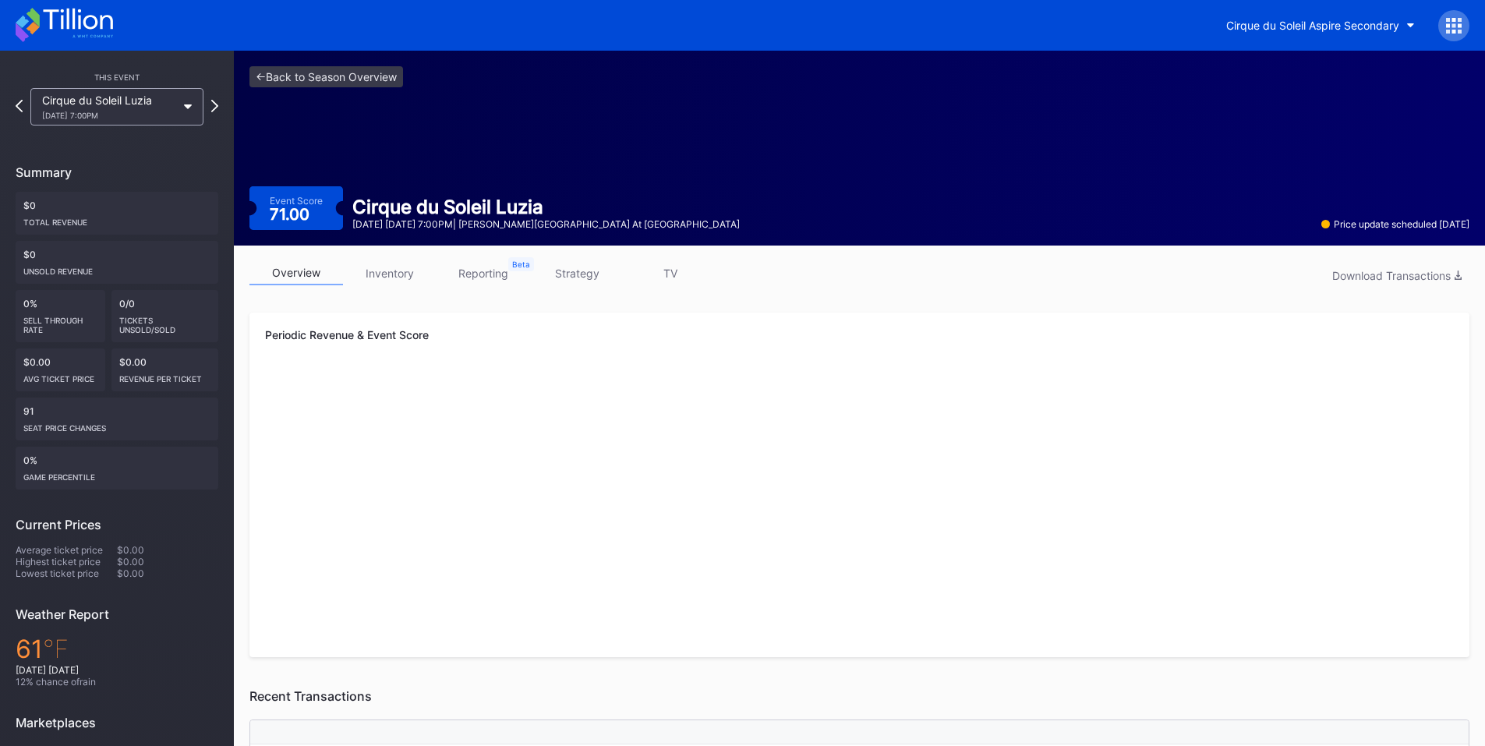
click at [1344, 20] on div "Cirque du Soleil Aspire Secondary" at bounding box center [1312, 25] width 173 height 13
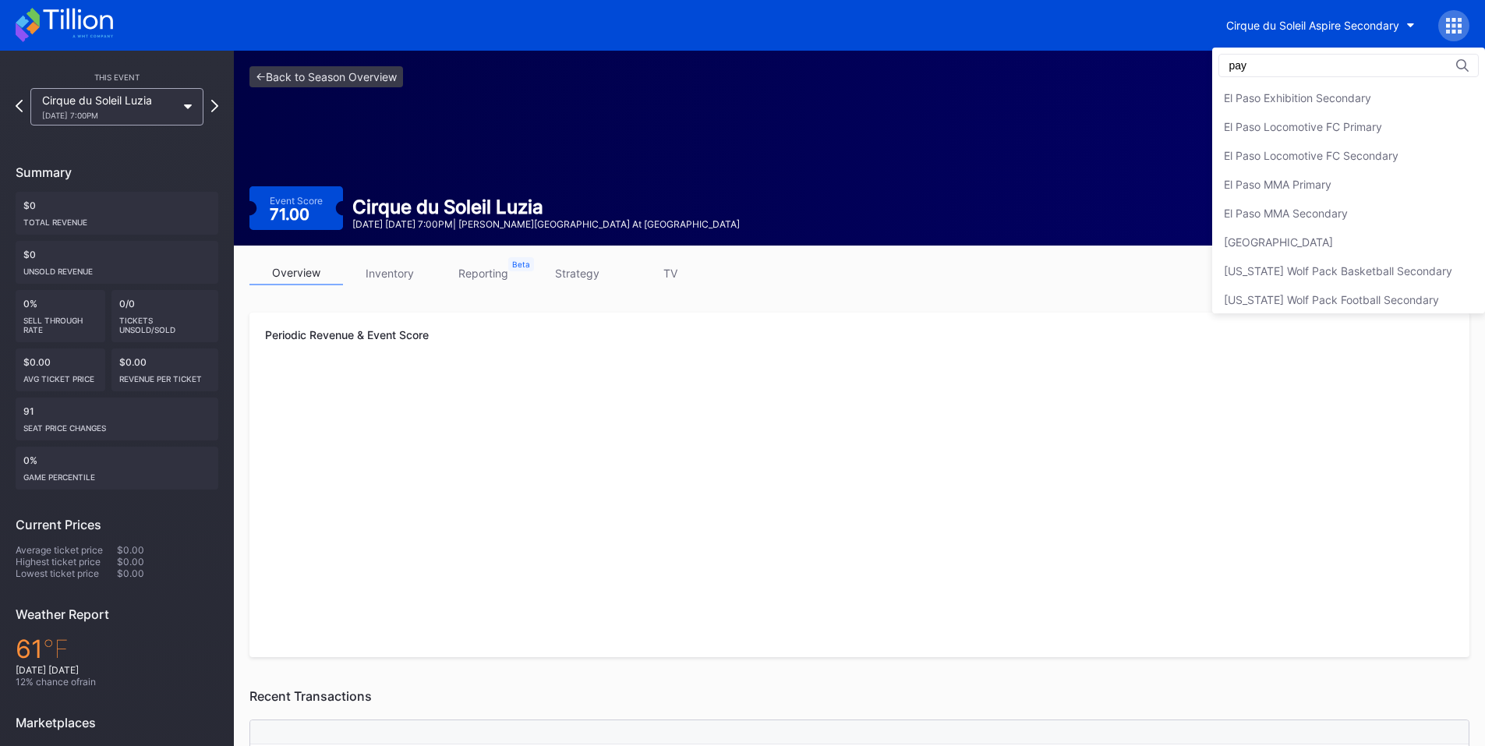
scroll to position [0, 0]
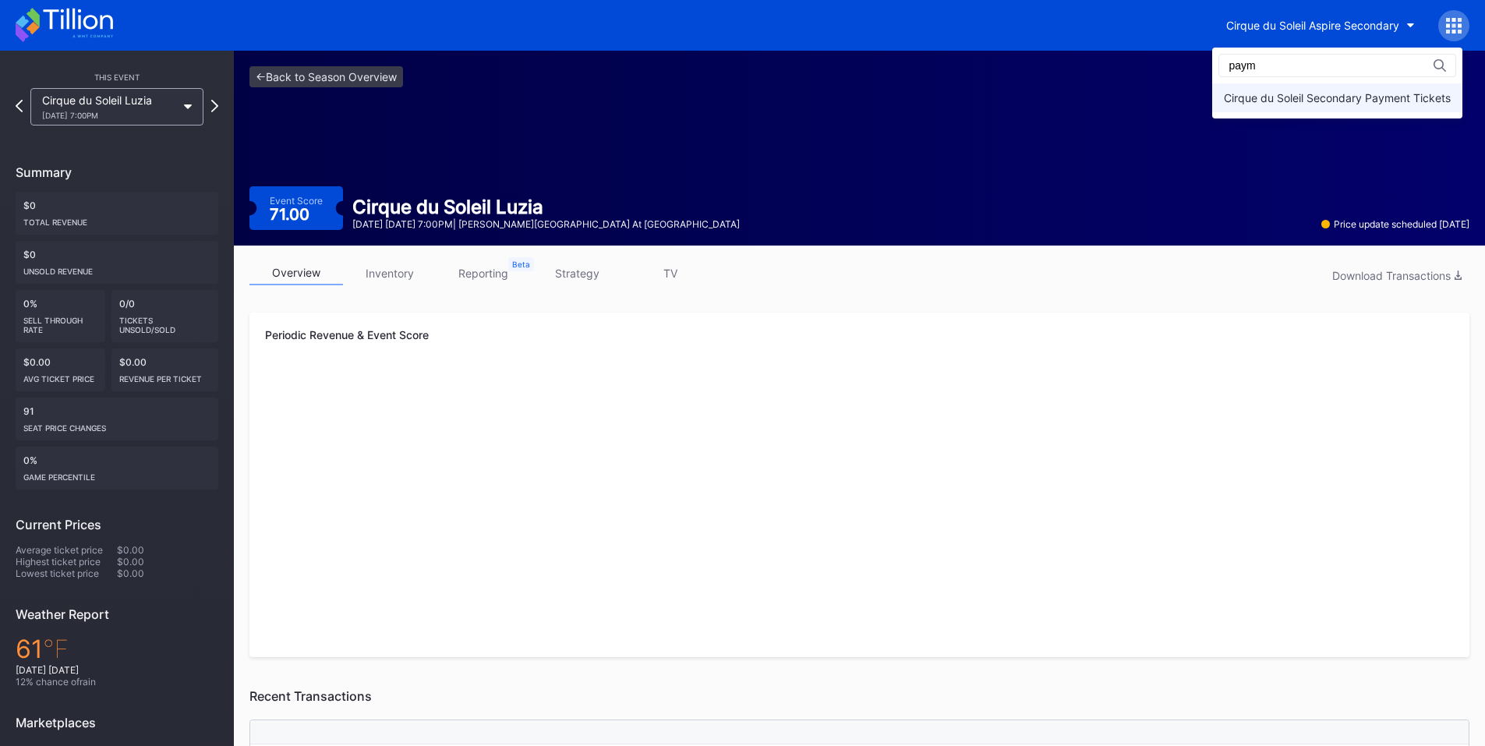
type input "paym"
click at [1323, 104] on div "Cirque du Soleil Secondary Payment Tickets" at bounding box center [1337, 97] width 227 height 13
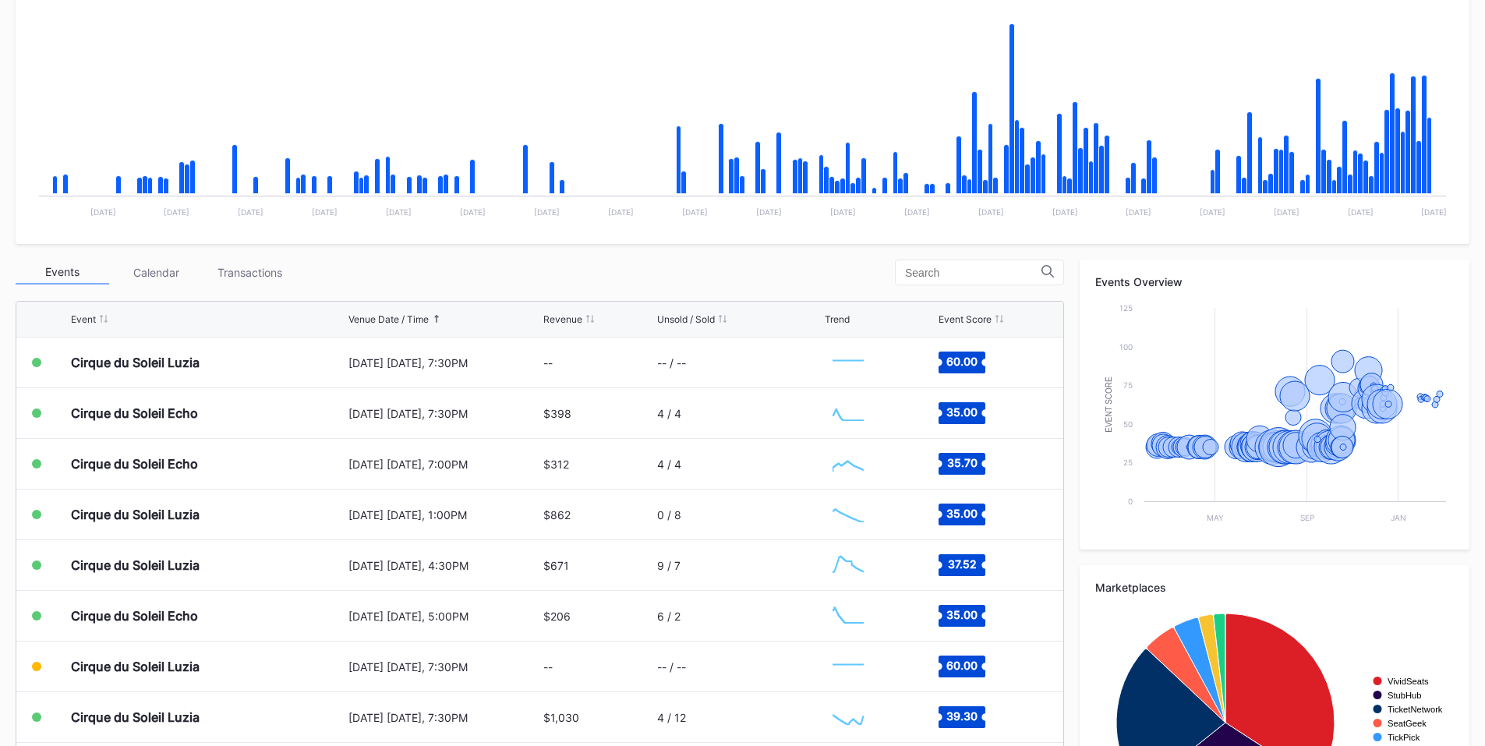
scroll to position [364, 0]
